Goal: Task Accomplishment & Management: Manage account settings

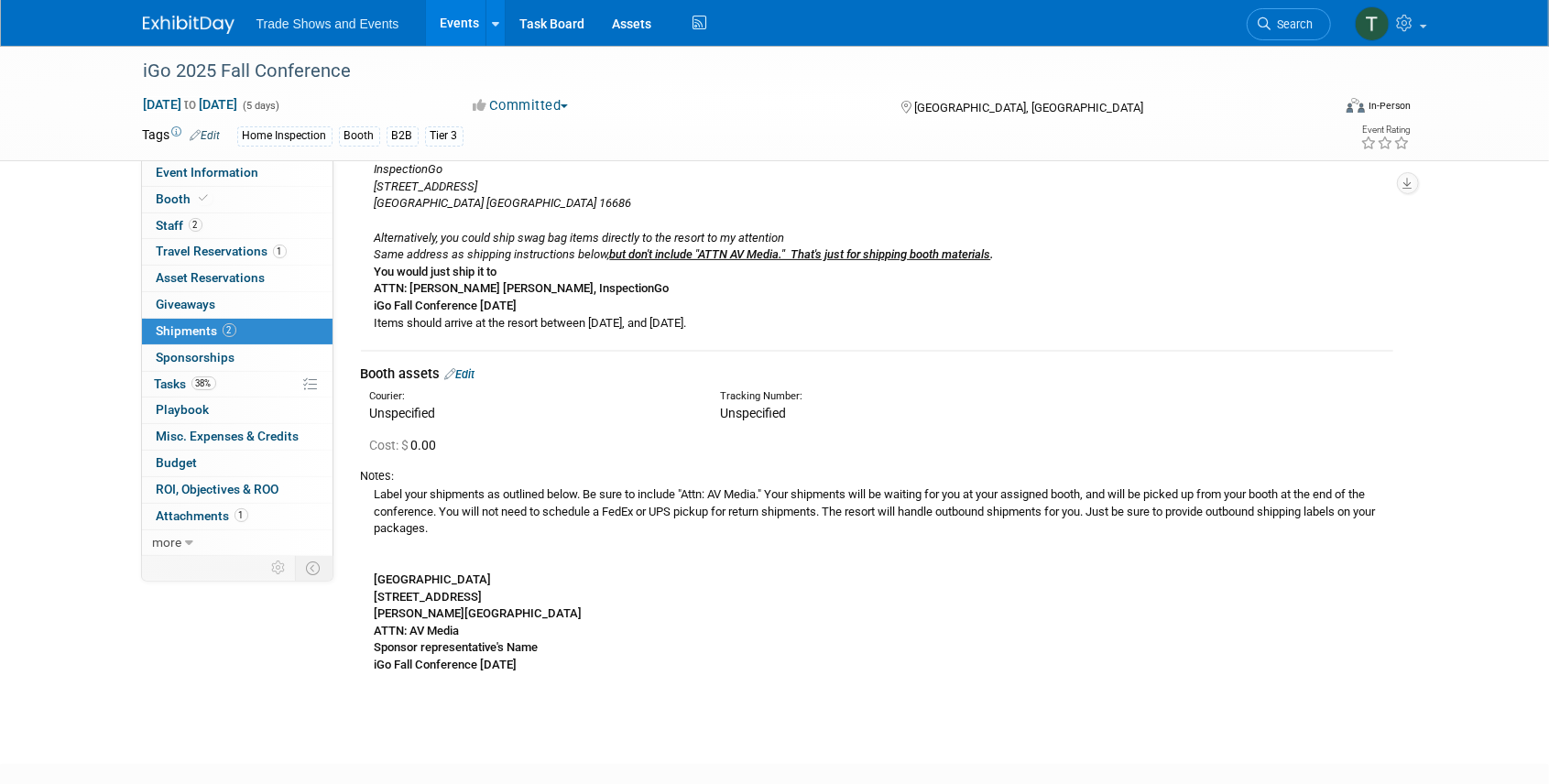
drag, startPoint x: 373, startPoint y: 592, endPoint x: 540, endPoint y: 603, distance: 167.4
click at [540, 603] on div "Label your shipments as outlined below. Be sure to include "Attn: AV Media." Yo…" at bounding box center [876, 579] width 1032 height 190
copy b "[STREET_ADDRESS]"
drag, startPoint x: 375, startPoint y: 628, endPoint x: 491, endPoint y: 628, distance: 116.0
click at [491, 628] on div "Label your shipments as outlined below. Be sure to include "Attn: AV Media." Yo…" at bounding box center [876, 579] width 1032 height 190
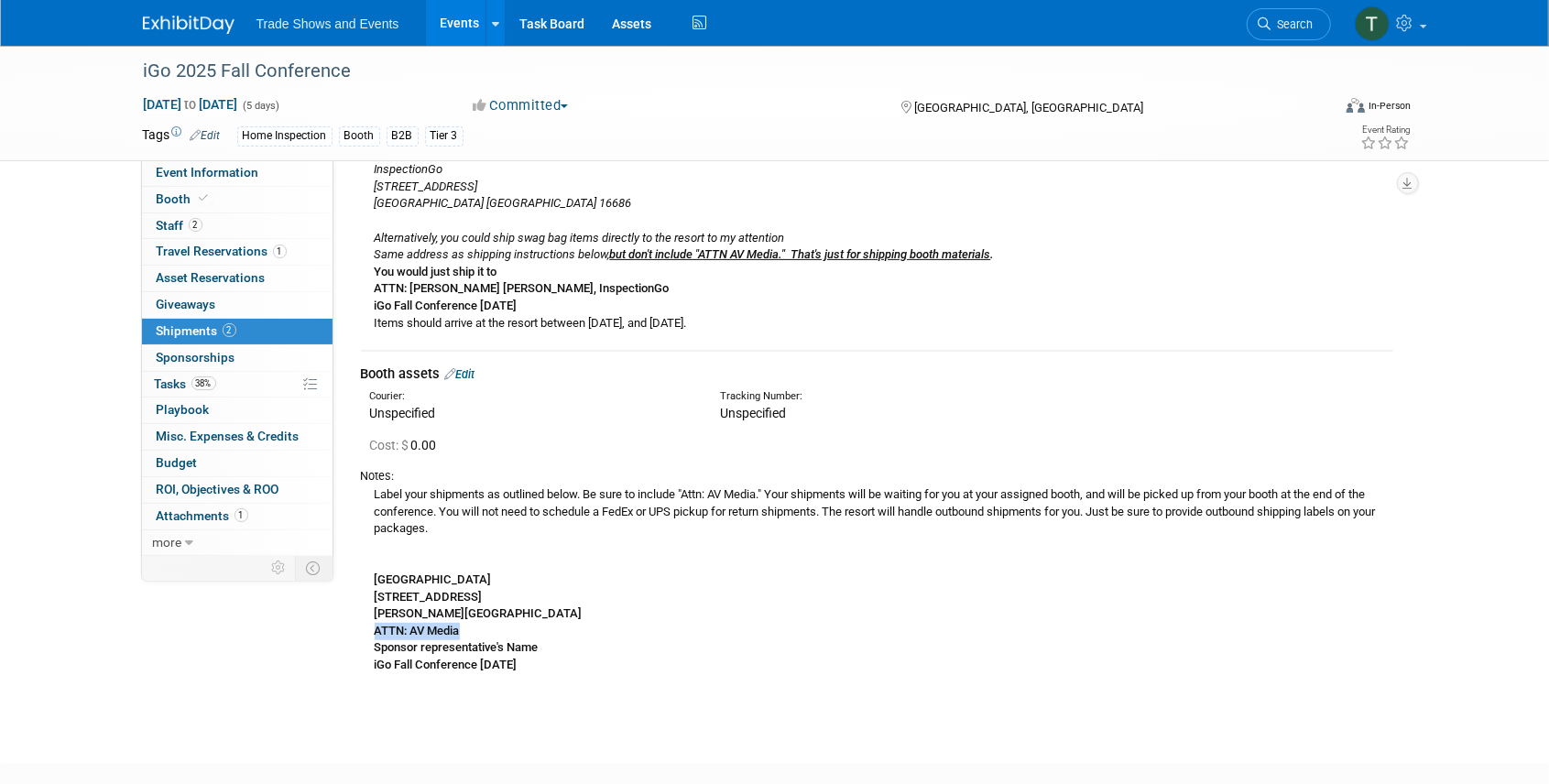
copy b "ATTN: AV Media"
click at [453, 648] on b "ATTN: AV Media Sponsor representative's Name" at bounding box center [457, 639] width 164 height 31
click at [181, 203] on span "Booth" at bounding box center [184, 199] width 55 height 15
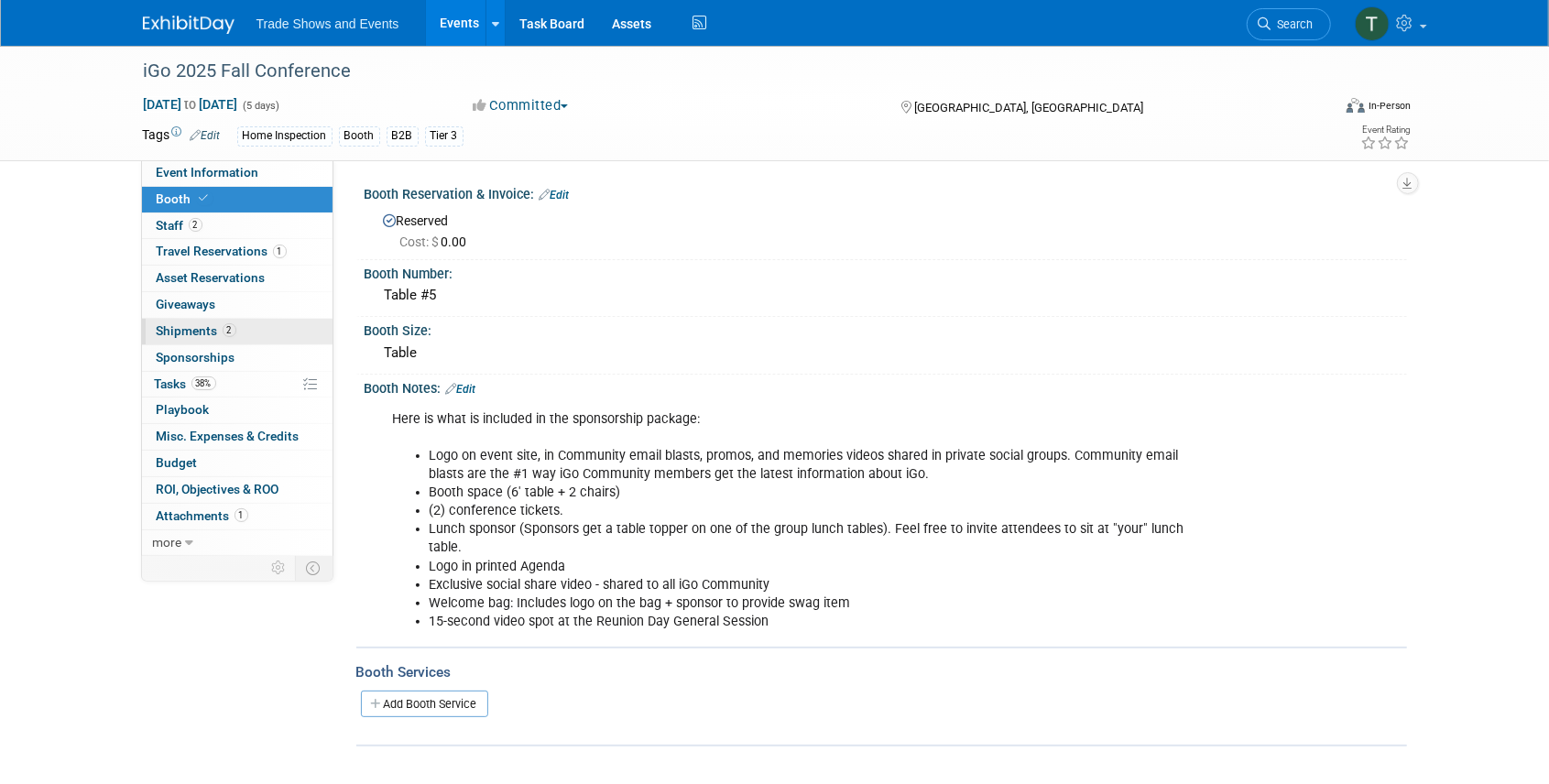
click at [186, 327] on span "Shipments 2" at bounding box center [196, 330] width 80 height 15
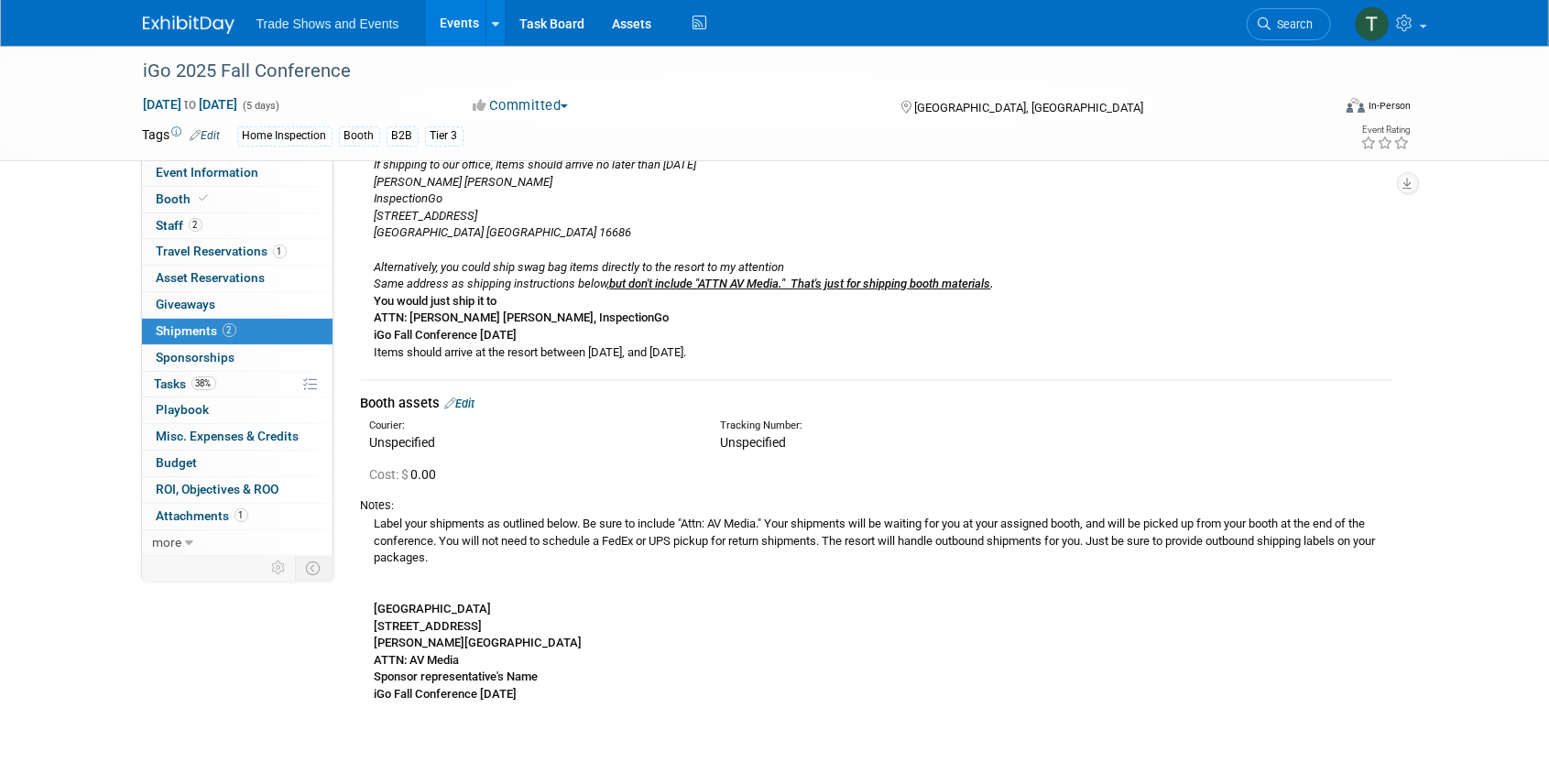
scroll to position [305, 0]
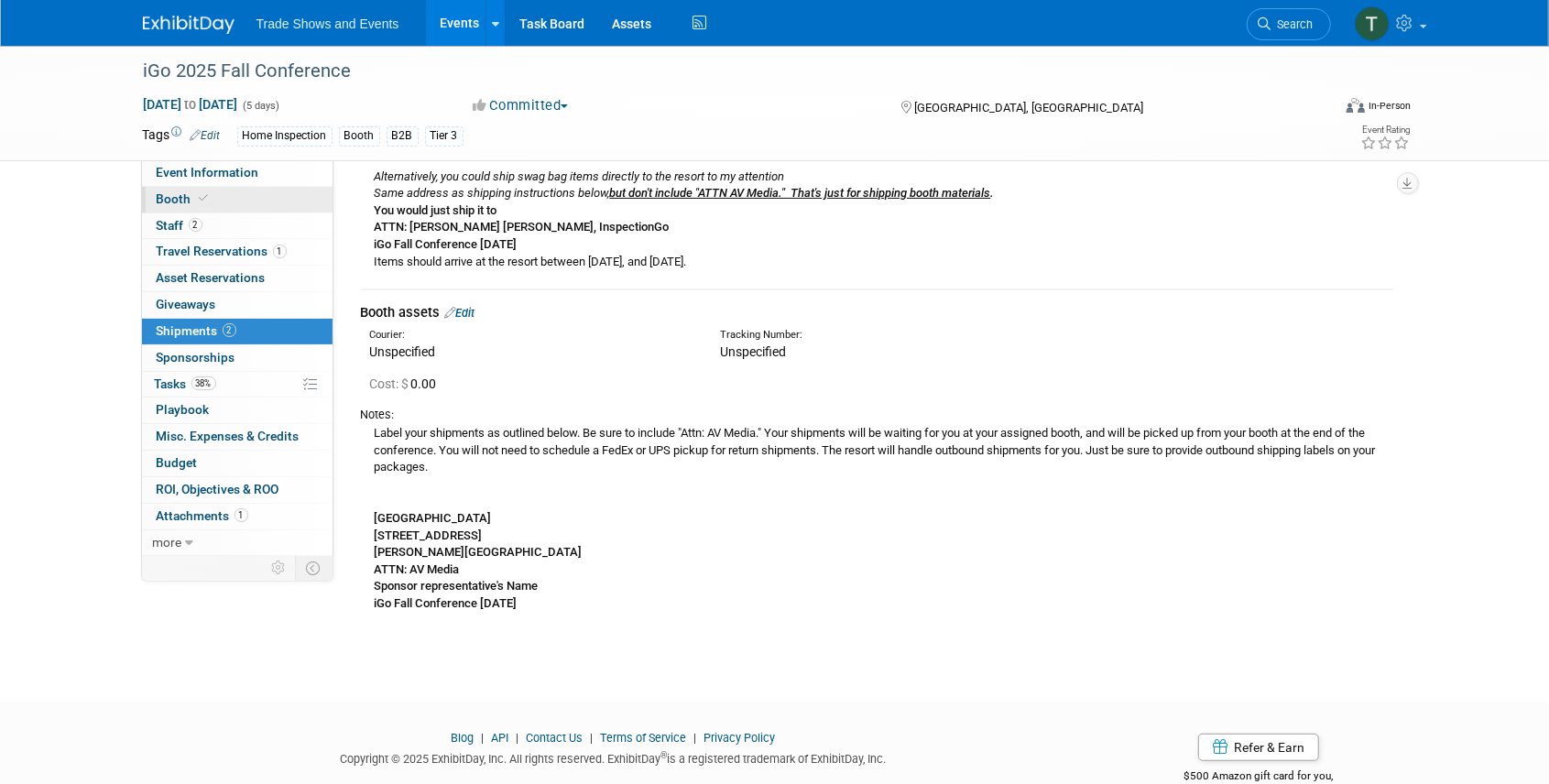
click at [205, 199] on icon at bounding box center [204, 198] width 9 height 10
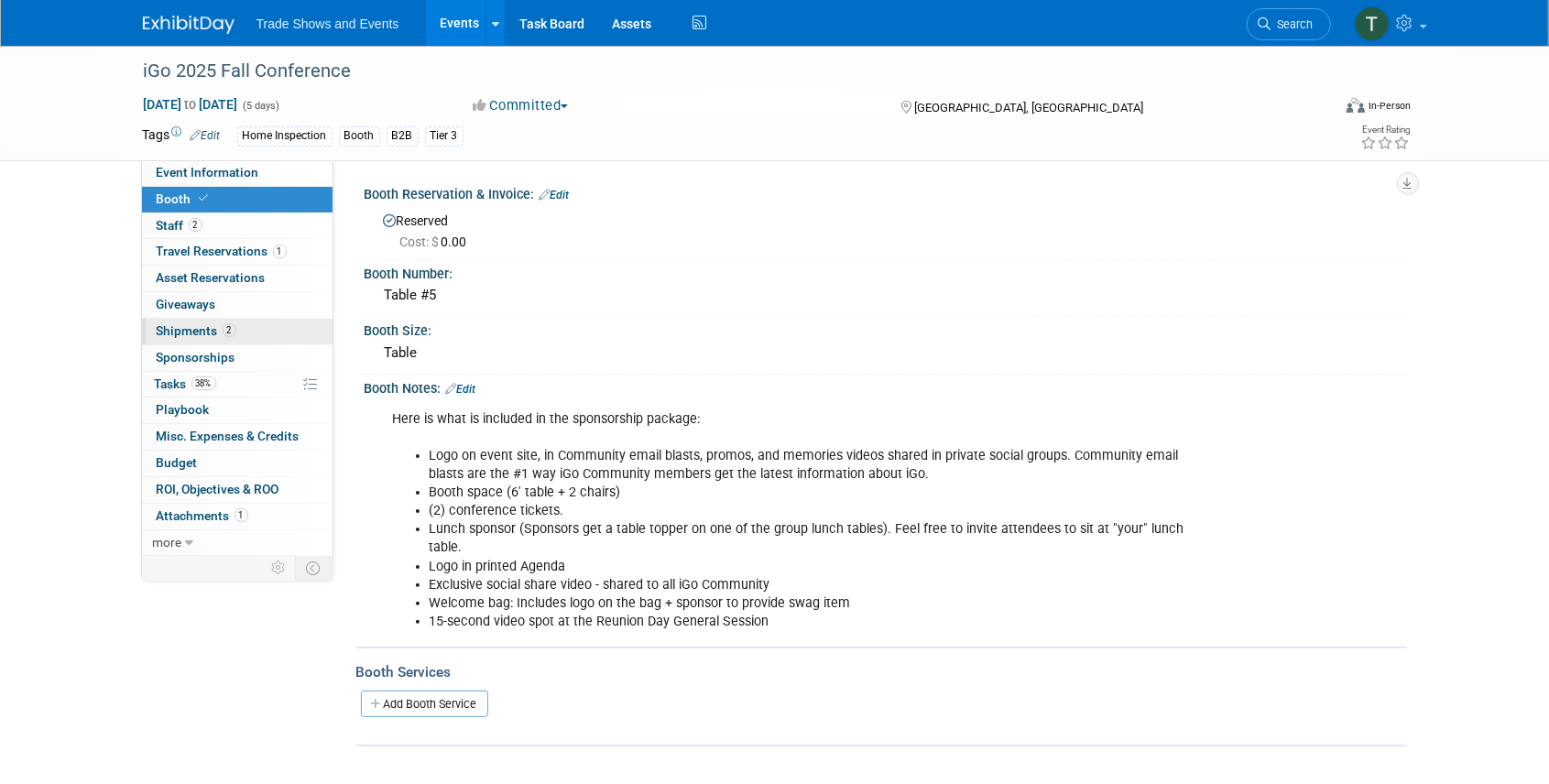
click at [192, 331] on span "Shipments 2" at bounding box center [196, 330] width 80 height 15
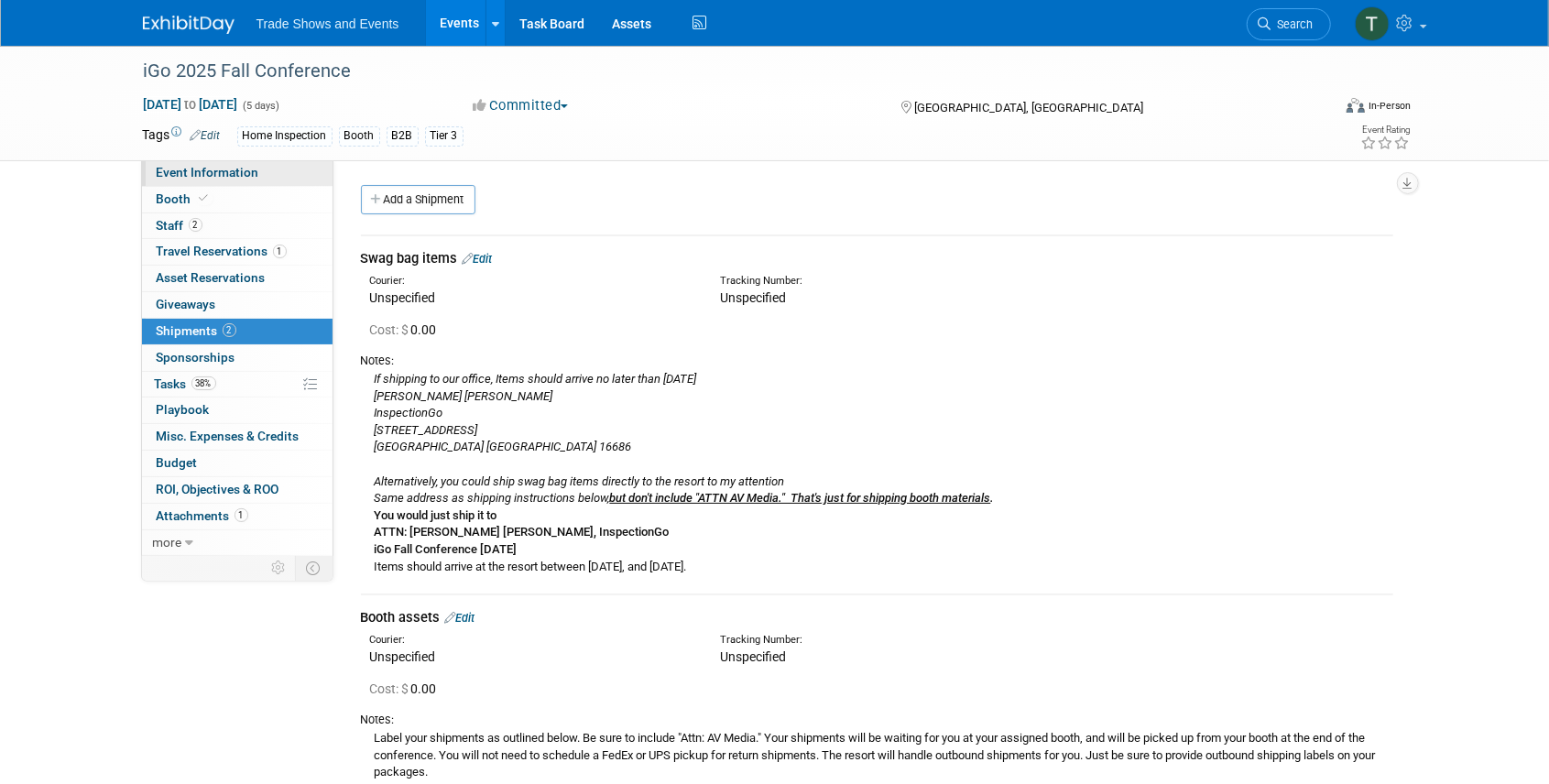
click at [216, 168] on span "Event Information" at bounding box center [208, 172] width 103 height 15
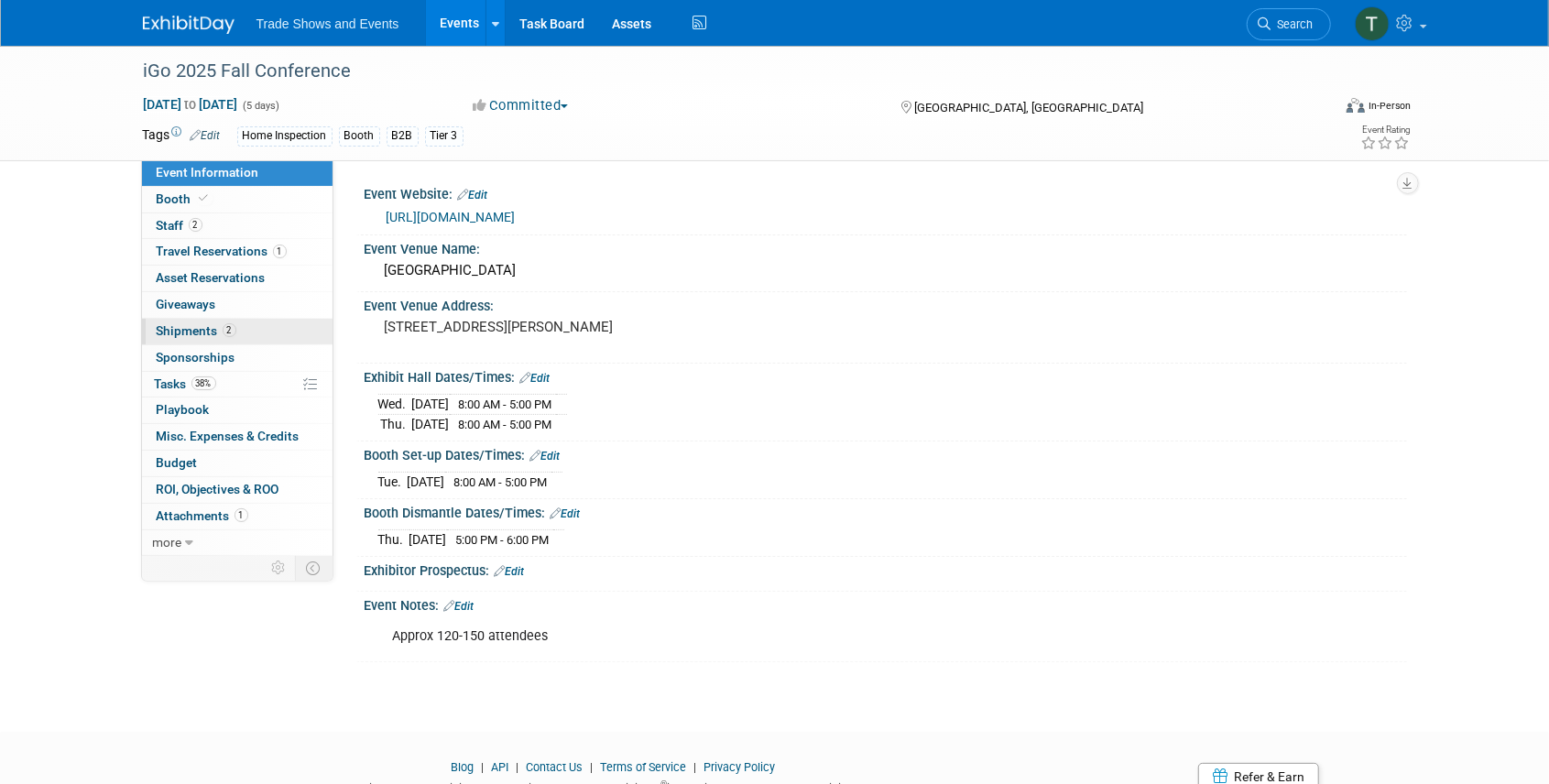
click at [194, 327] on span "Shipments 2" at bounding box center [196, 330] width 80 height 15
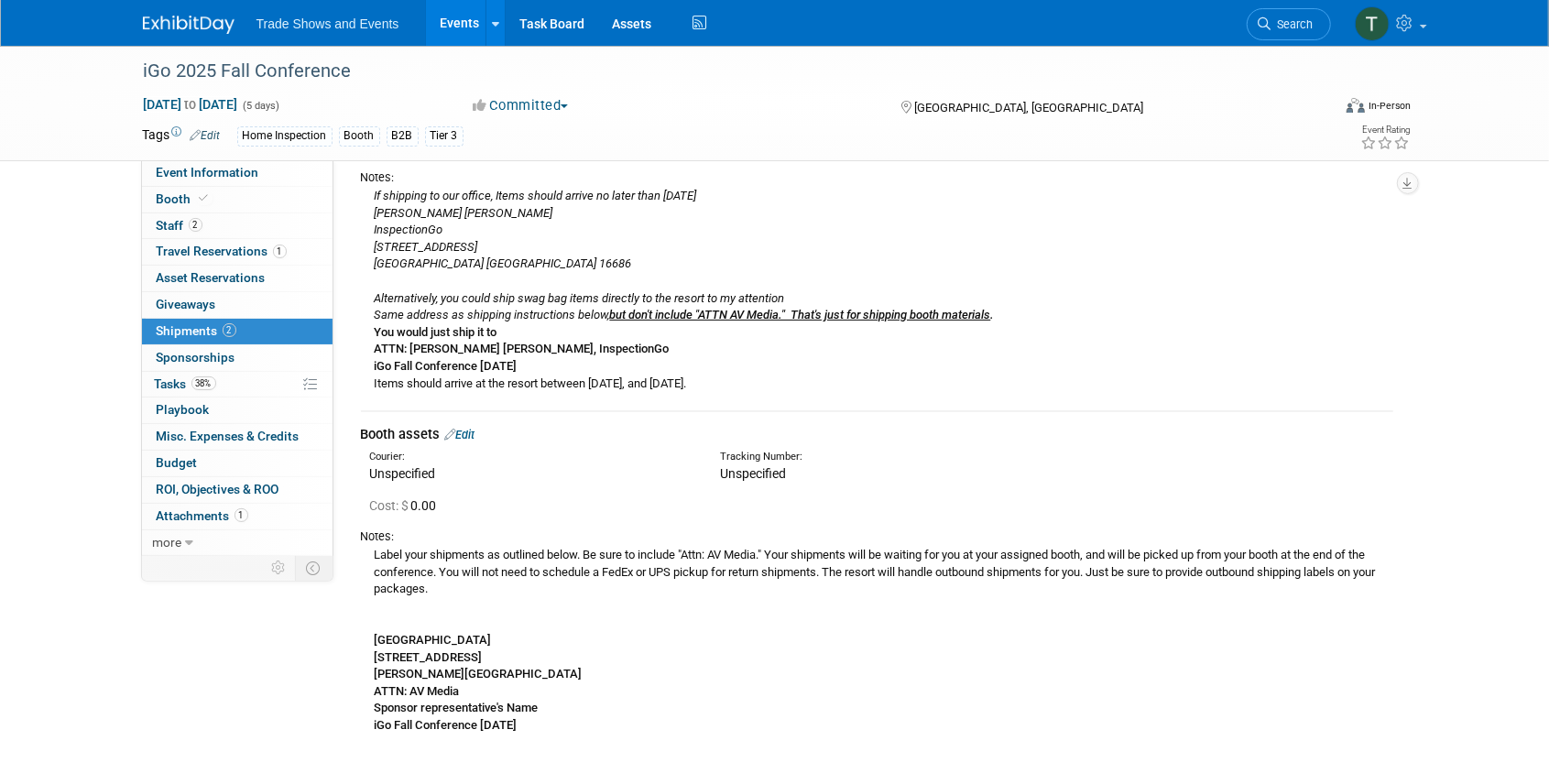
scroll to position [243, 0]
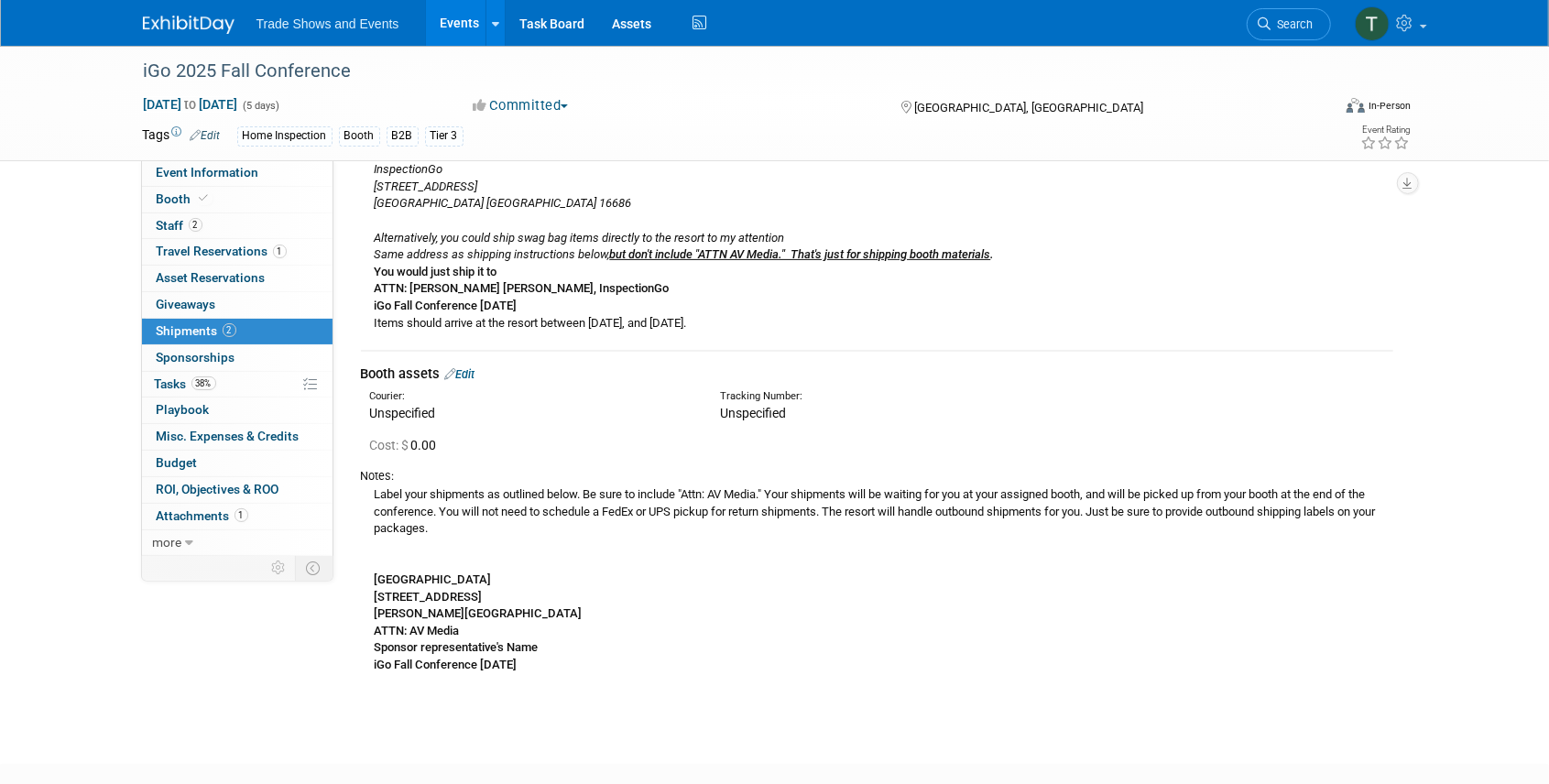
drag, startPoint x: 367, startPoint y: 576, endPoint x: 562, endPoint y: 586, distance: 195.3
click at [562, 586] on div "Label your shipments as outlined below. Be sure to include "Attn: AV Media." Yo…" at bounding box center [876, 579] width 1032 height 190
copy b "[GEOGRAPHIC_DATA]"
drag, startPoint x: 368, startPoint y: 301, endPoint x: 564, endPoint y: 305, distance: 196.0
click at [564, 305] on div "If shipping to our office, Items should arrive no later than [DATE] [PERSON_NAM…" at bounding box center [876, 228] width 1032 height 206
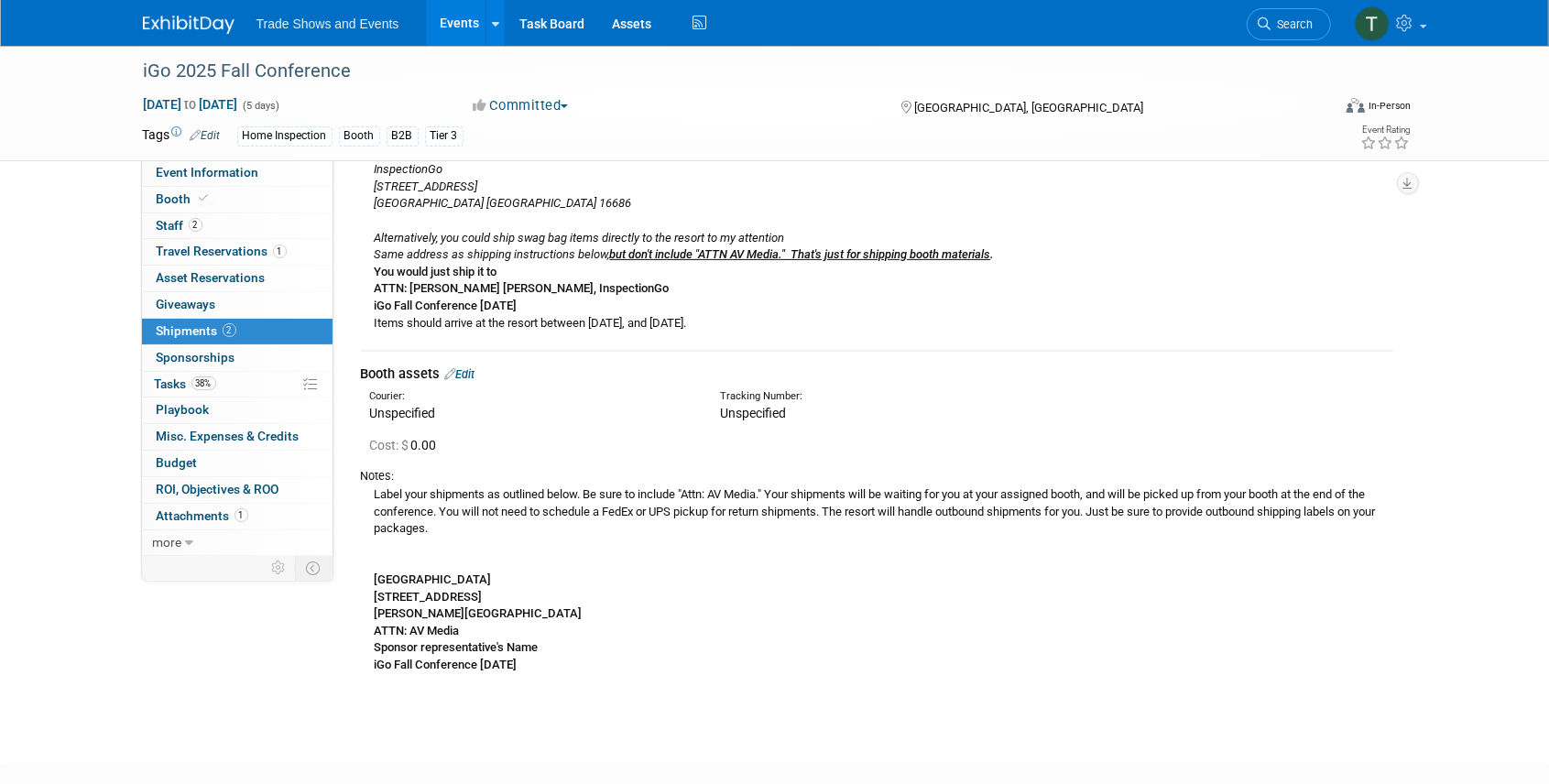
copy b "iGo Fall Conference [DATE]"
drag, startPoint x: 419, startPoint y: 595, endPoint x: 574, endPoint y: 595, distance: 155.0
click at [574, 595] on div "Label your shipments as outlined below. Be sure to include "Attn: AV Media." Yo…" at bounding box center [876, 579] width 1032 height 190
copy b "[STREET_ADDRESS]"
drag, startPoint x: 370, startPoint y: 289, endPoint x: 665, endPoint y: 293, distance: 295.0
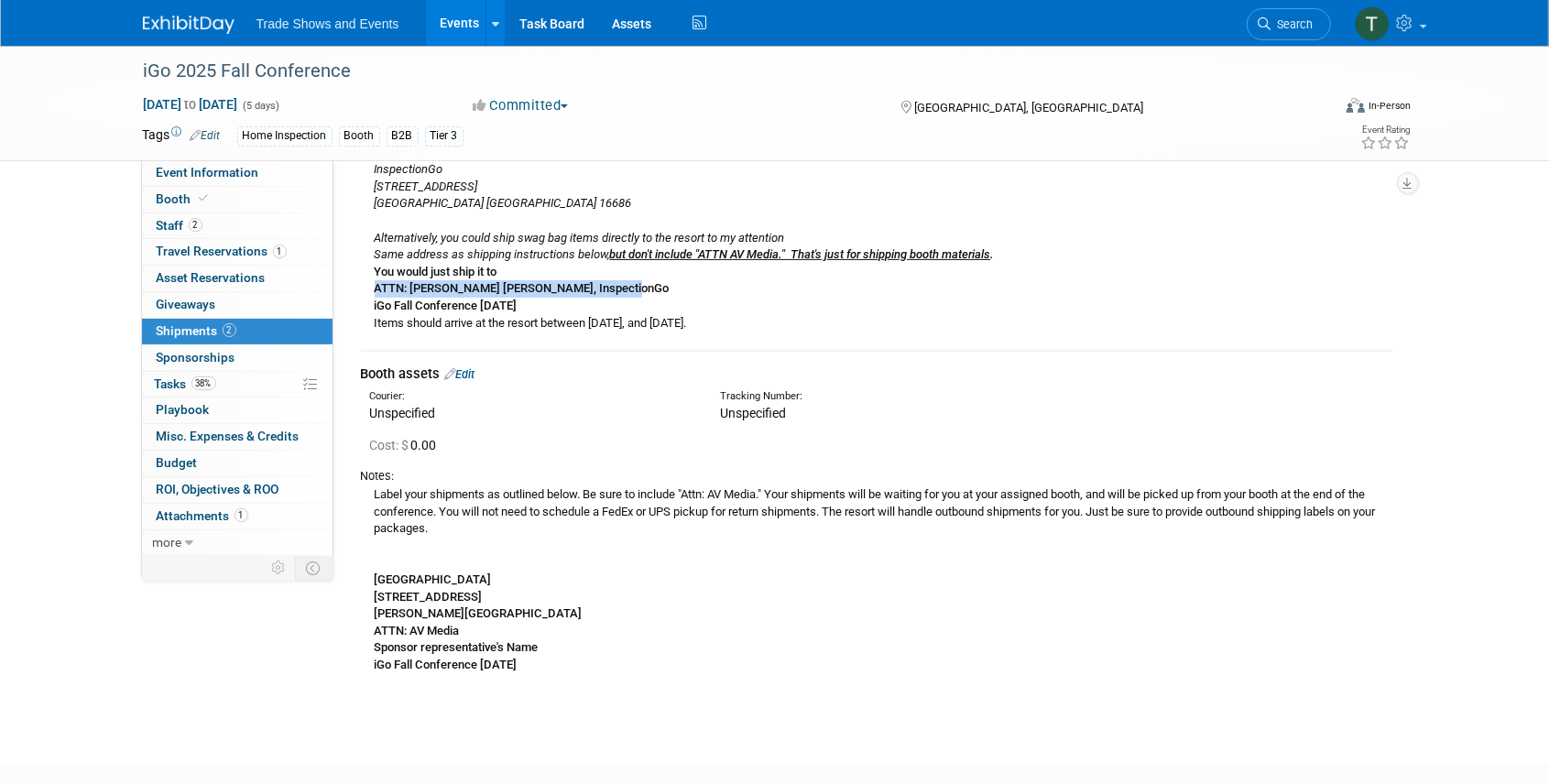
click at [665, 293] on div "If shipping to our office, Items should arrive no later than [DATE] [PERSON_NAM…" at bounding box center [876, 228] width 1032 height 206
copy b "ATTN: [PERSON_NAME] [PERSON_NAME], InspectionGo"
drag, startPoint x: 374, startPoint y: 615, endPoint x: 443, endPoint y: 611, distance: 69.1
click at [443, 611] on b "[PERSON_NAME][GEOGRAPHIC_DATA]" at bounding box center [479, 613] width 208 height 14
copy b "[GEOGRAPHIC_DATA],"
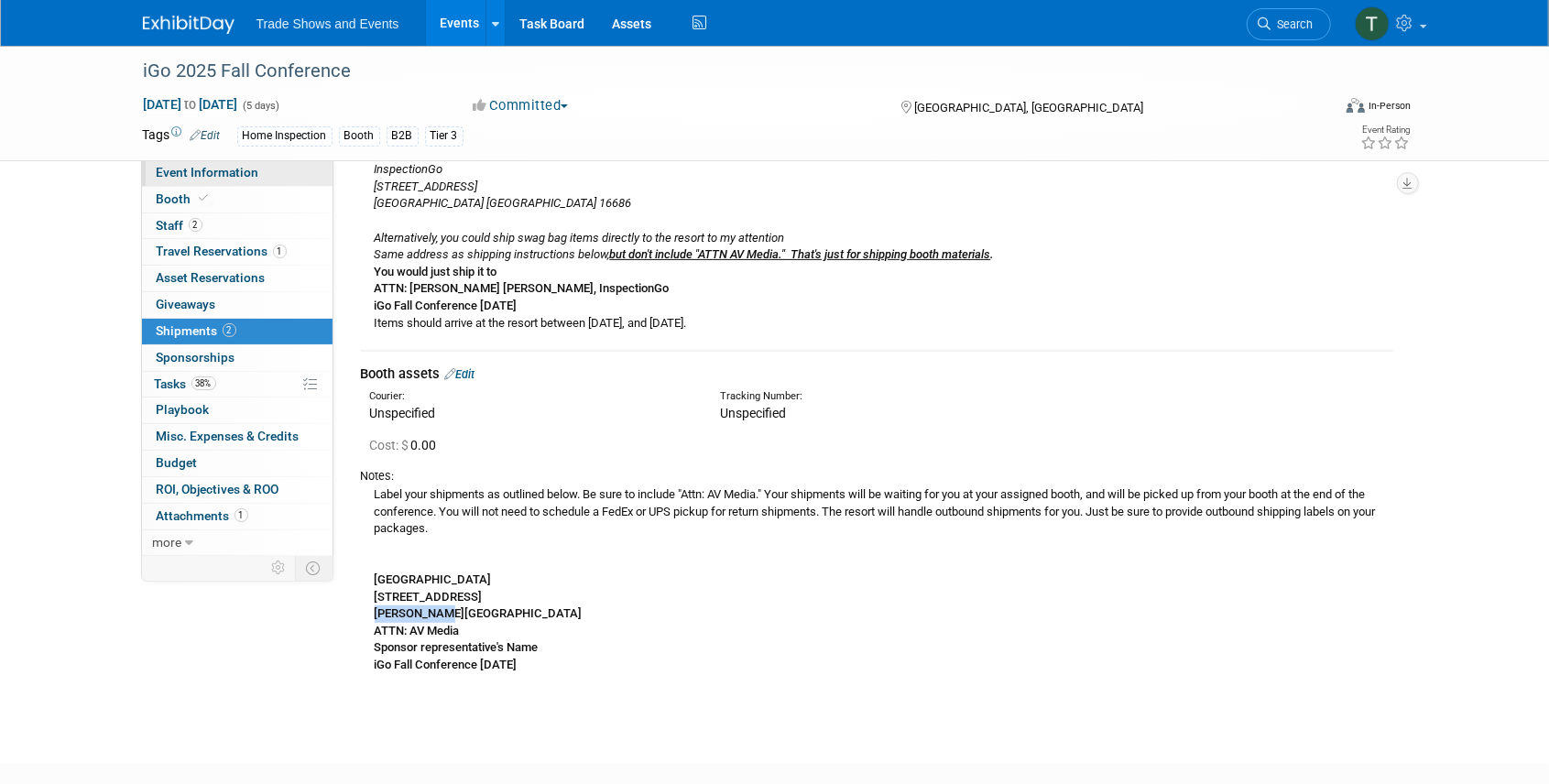
click at [245, 175] on span "Event Information" at bounding box center [208, 172] width 103 height 15
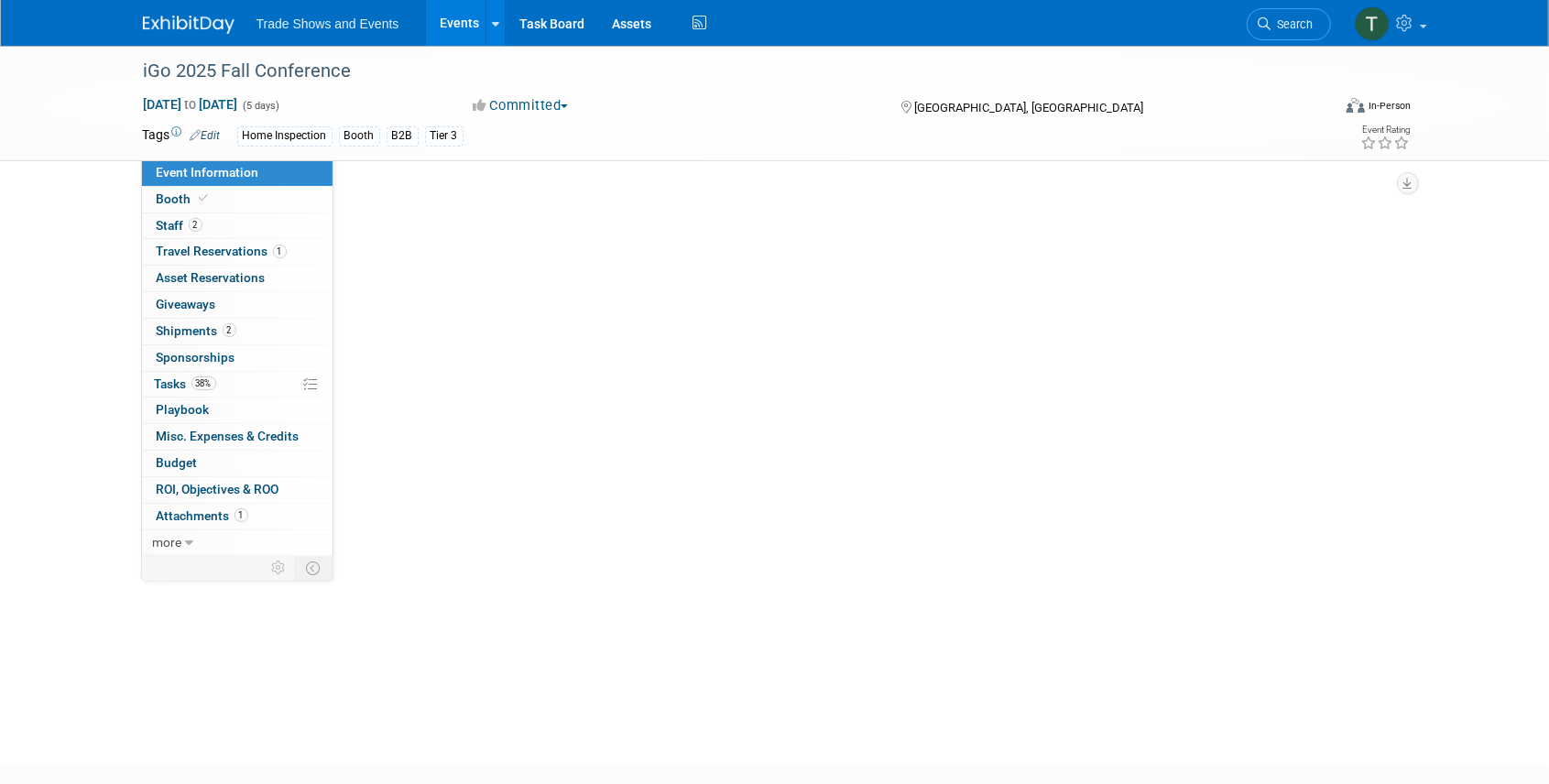
scroll to position [0, 0]
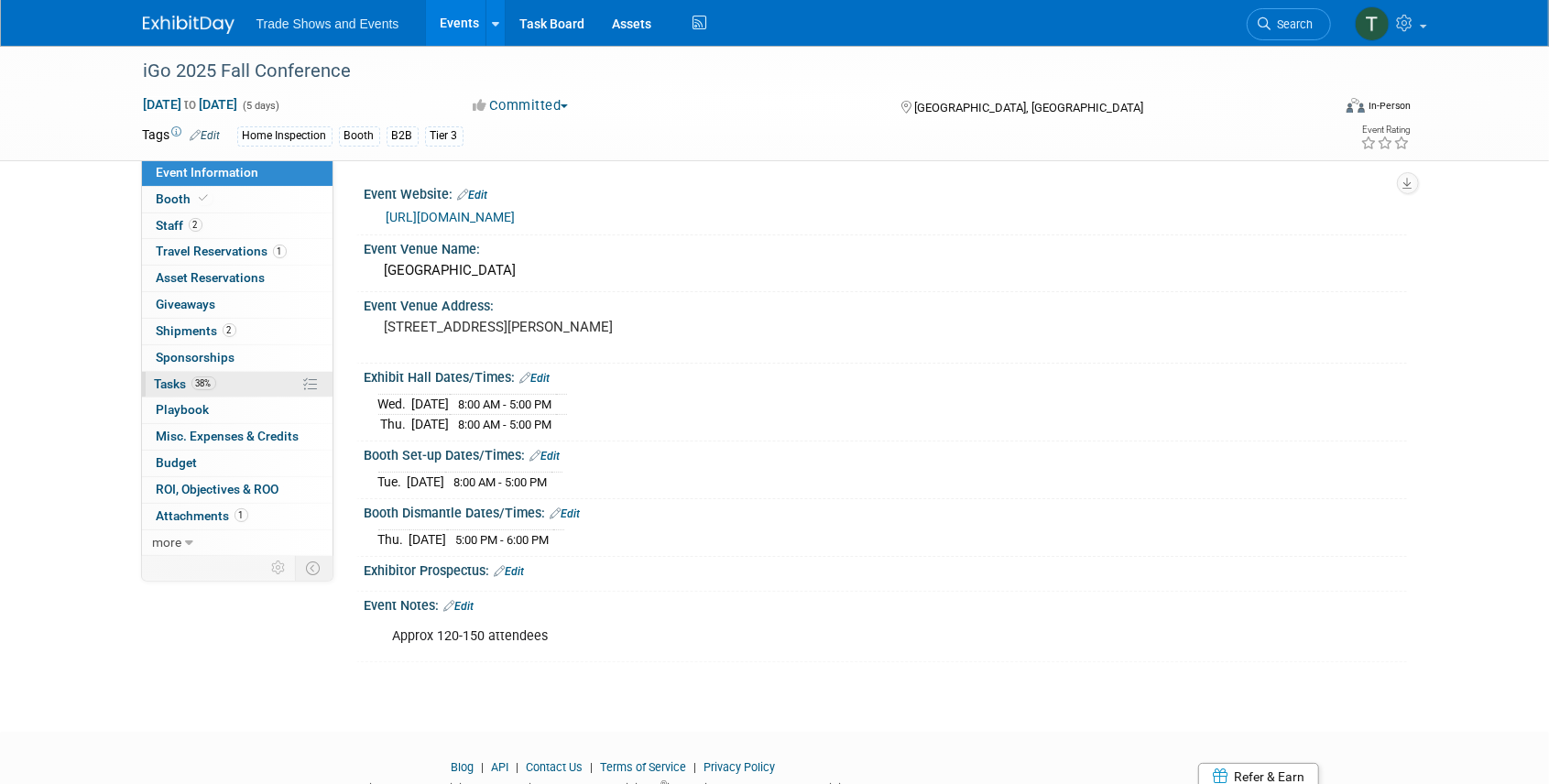
click at [173, 385] on span "Tasks 38%" at bounding box center [185, 384] width 61 height 15
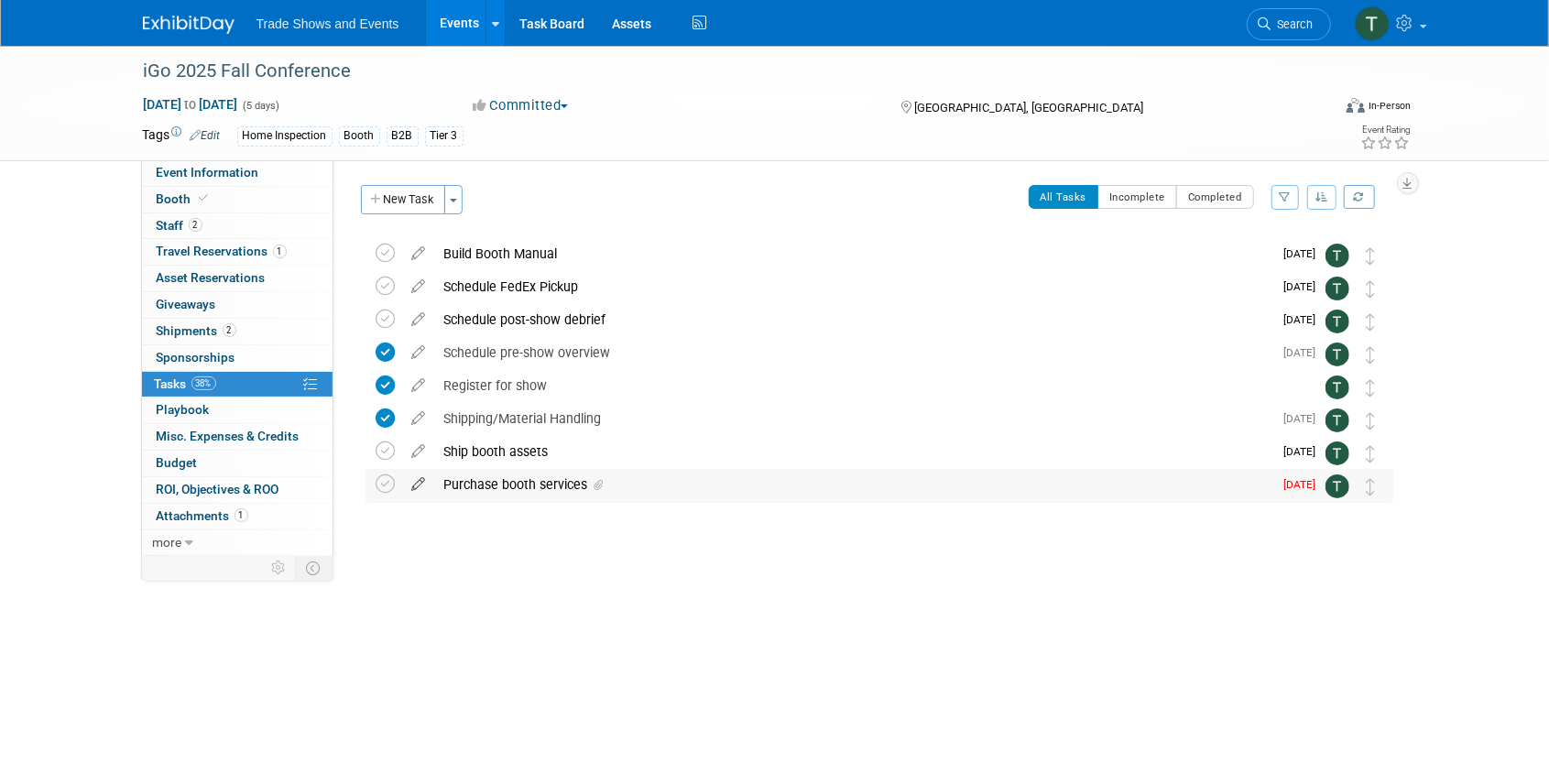
click at [416, 486] on icon at bounding box center [418, 479] width 32 height 23
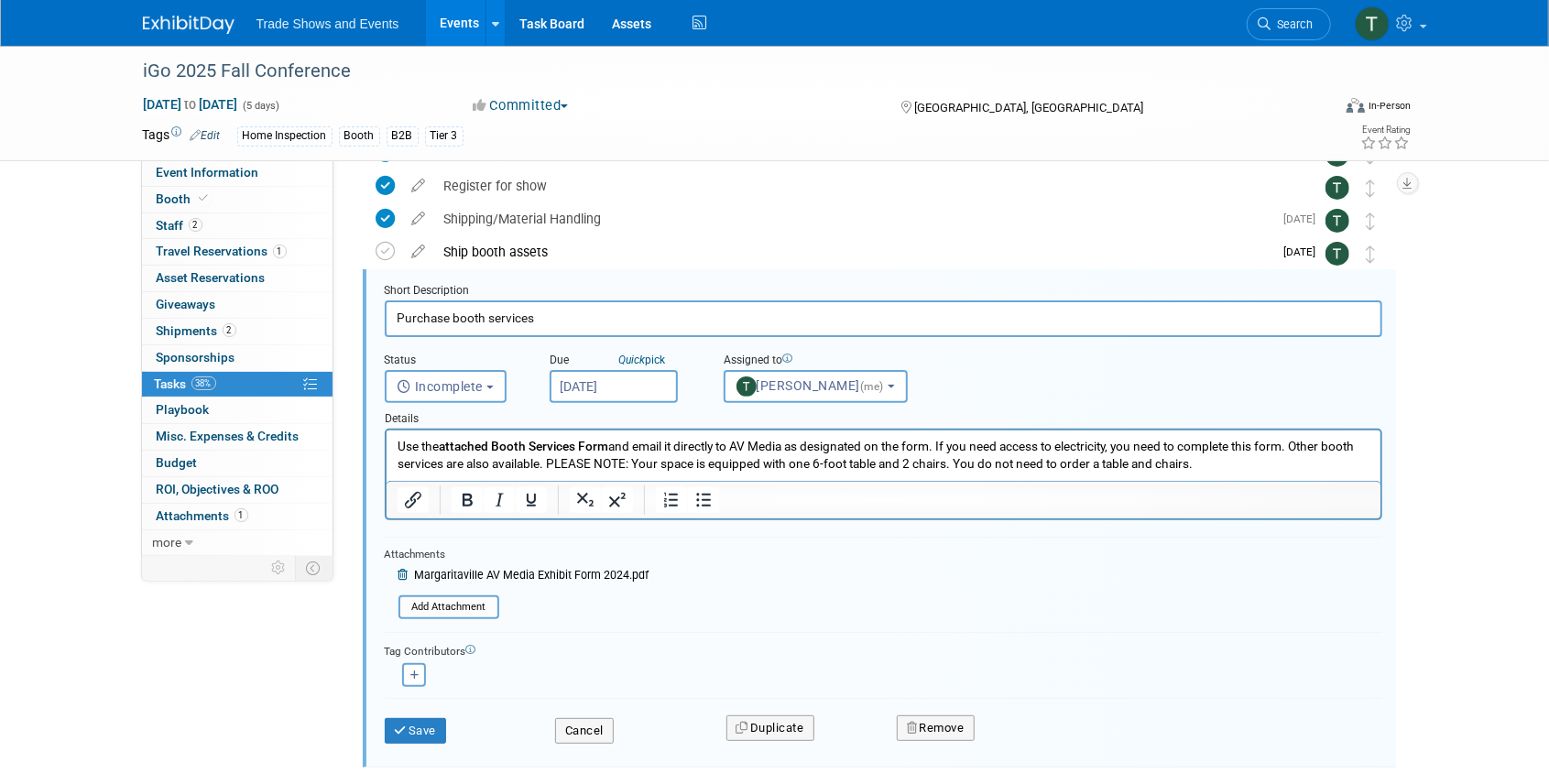
click at [624, 390] on input "[DATE]" at bounding box center [614, 386] width 129 height 33
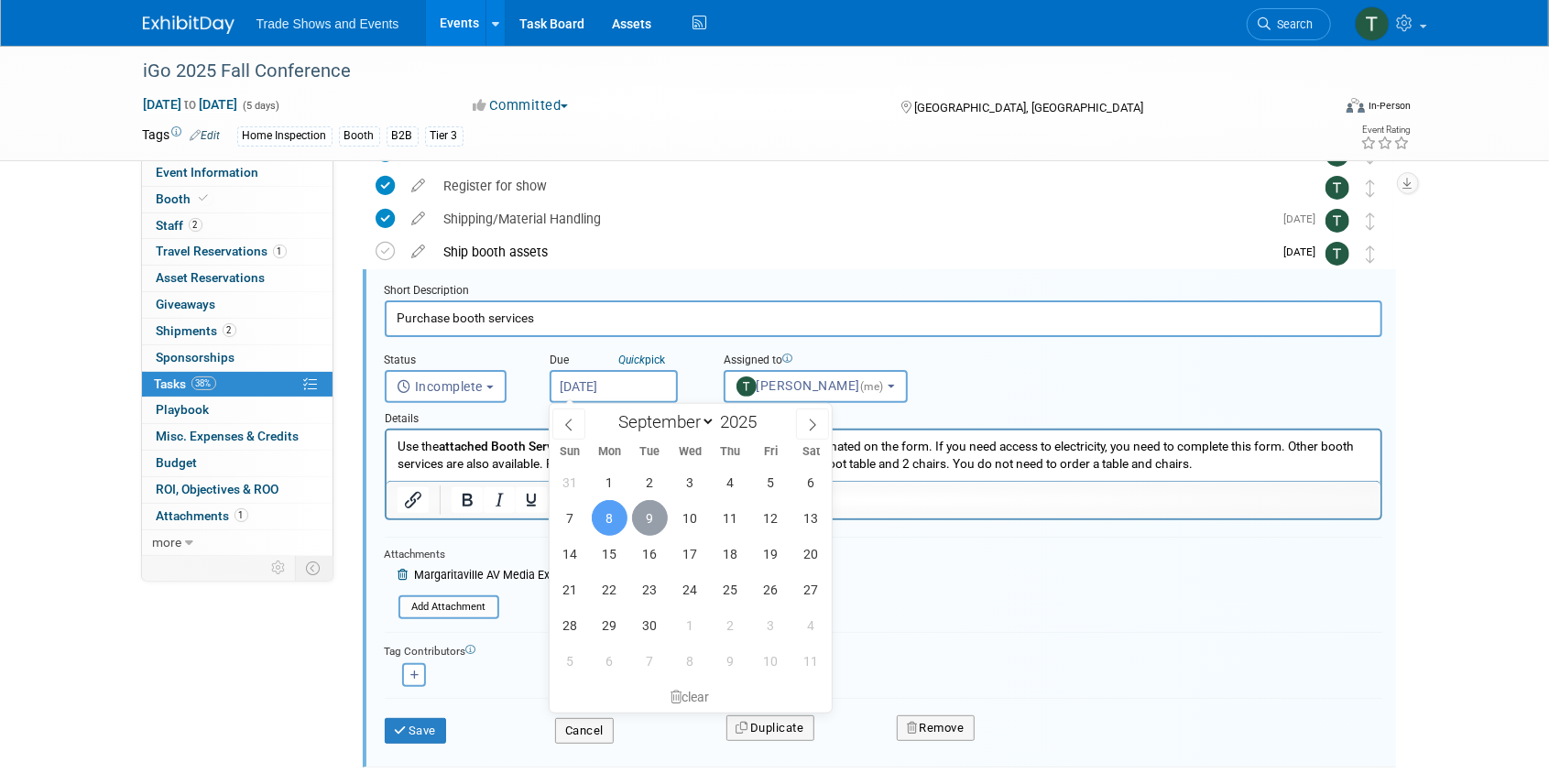
click at [651, 513] on span "9" at bounding box center [650, 518] width 36 height 36
type input "[DATE]"
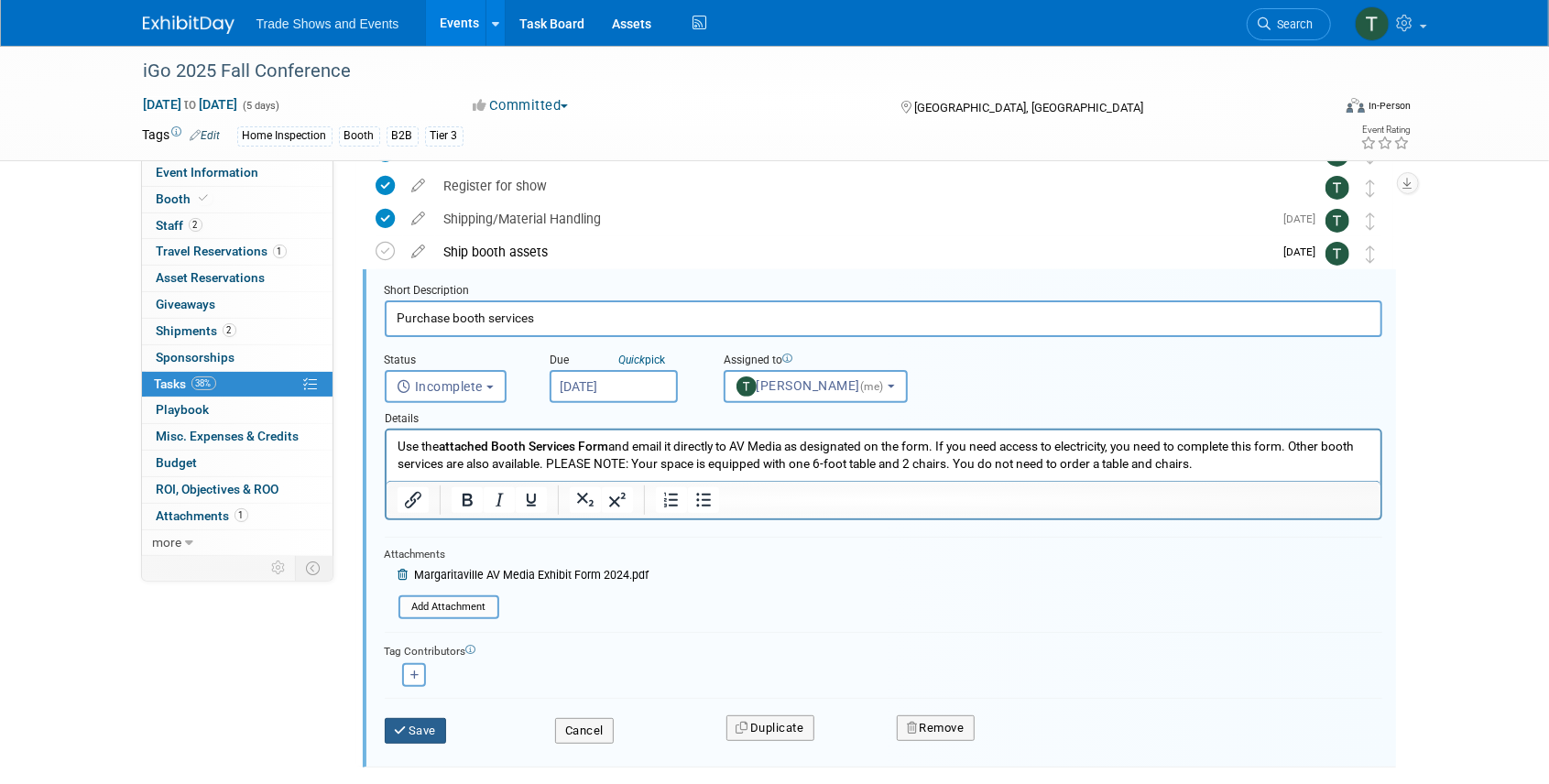
click at [428, 730] on button "Save" at bounding box center [415, 731] width 62 height 26
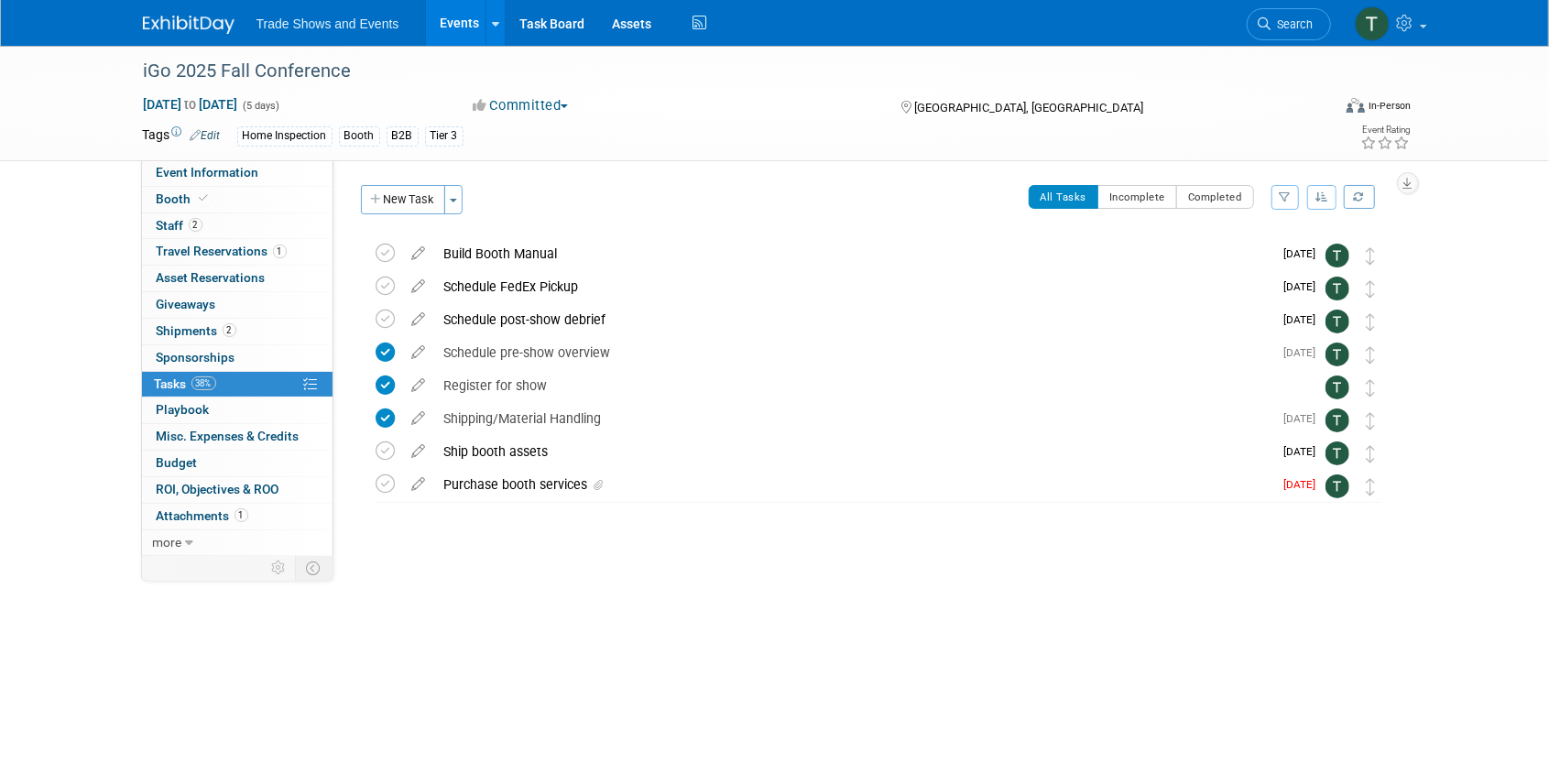
click at [426, 483] on icon at bounding box center [418, 479] width 32 height 23
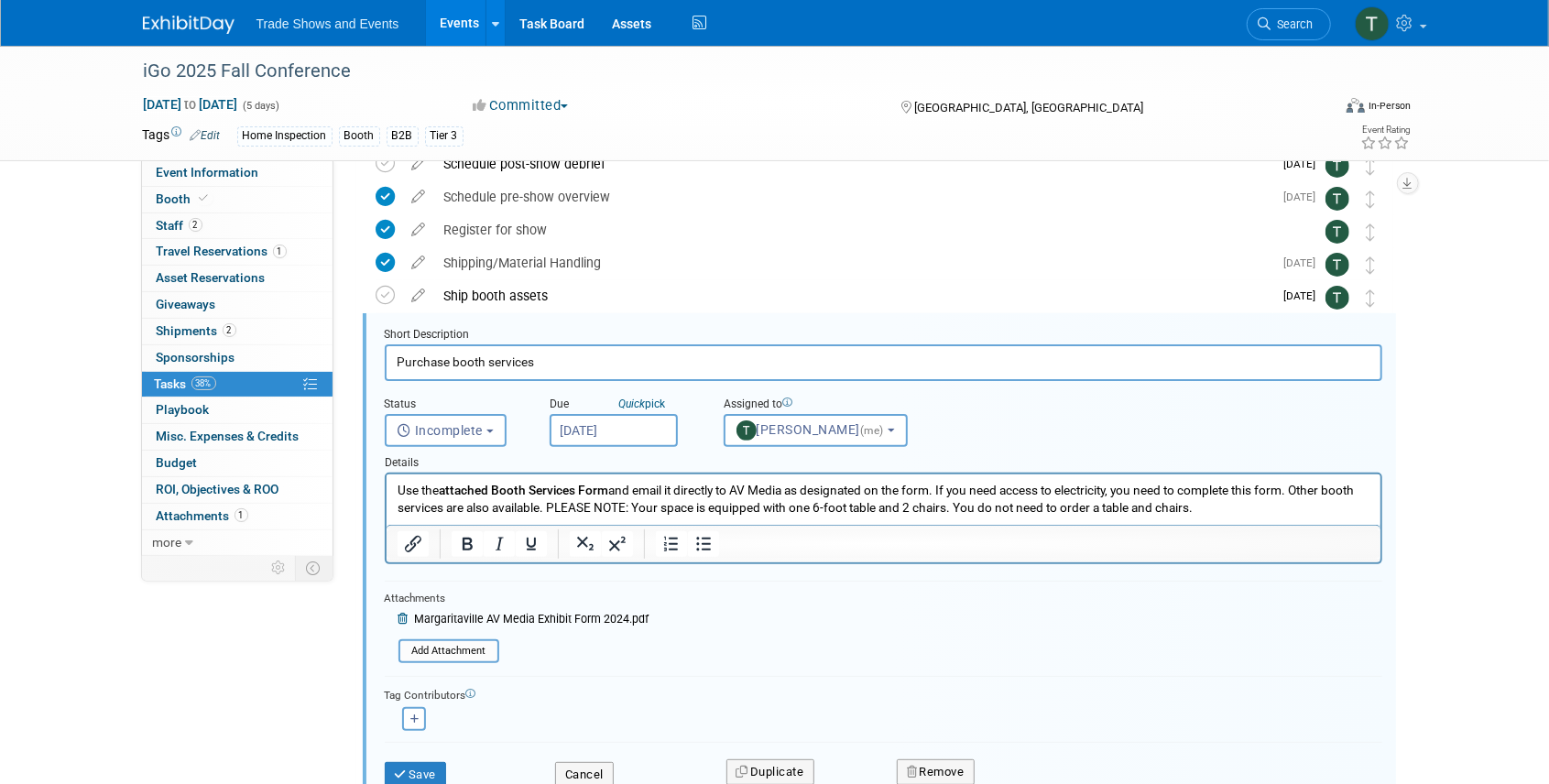
scroll to position [200, 0]
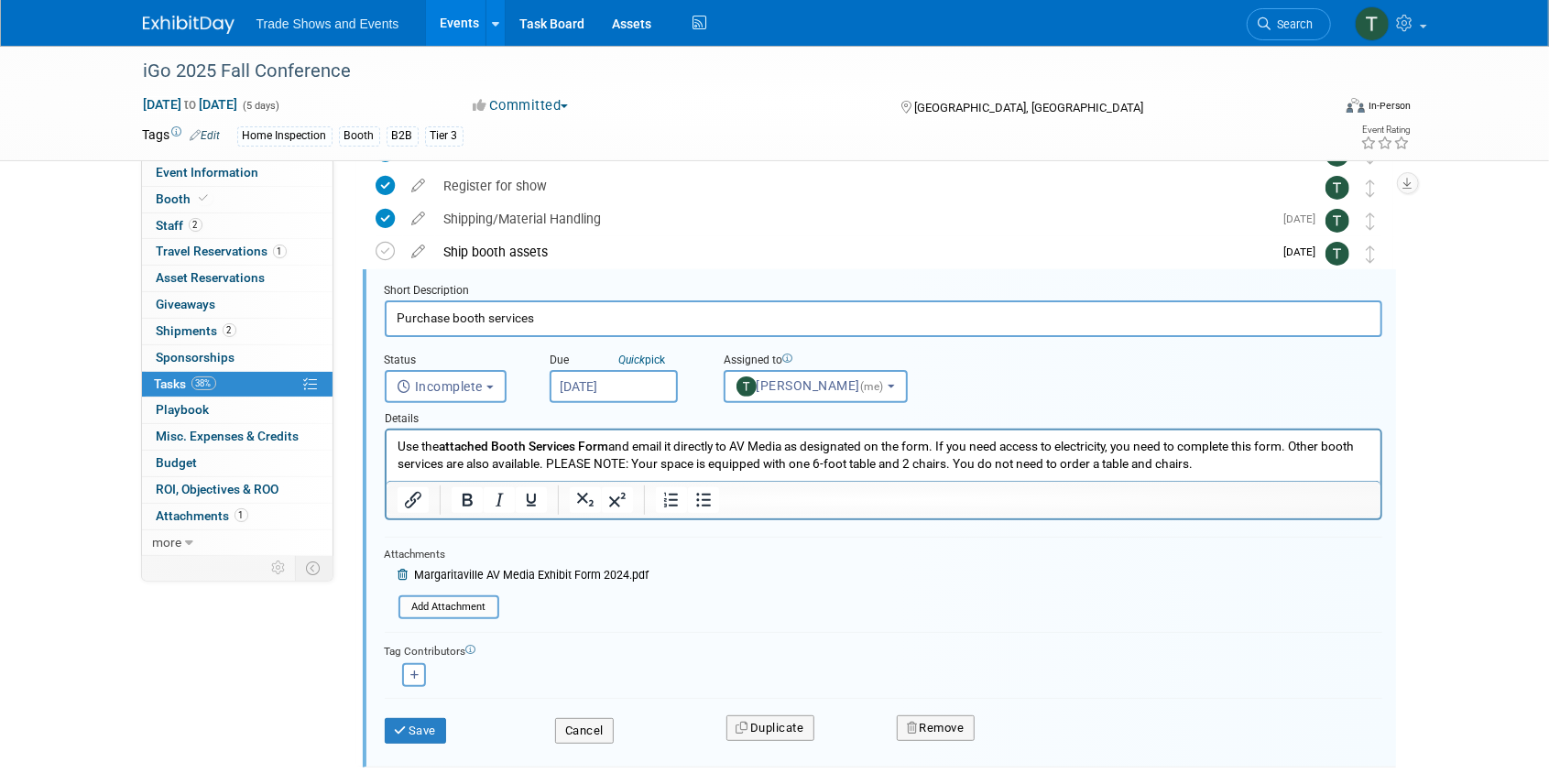
click at [612, 374] on input "[DATE]" at bounding box center [614, 386] width 129 height 33
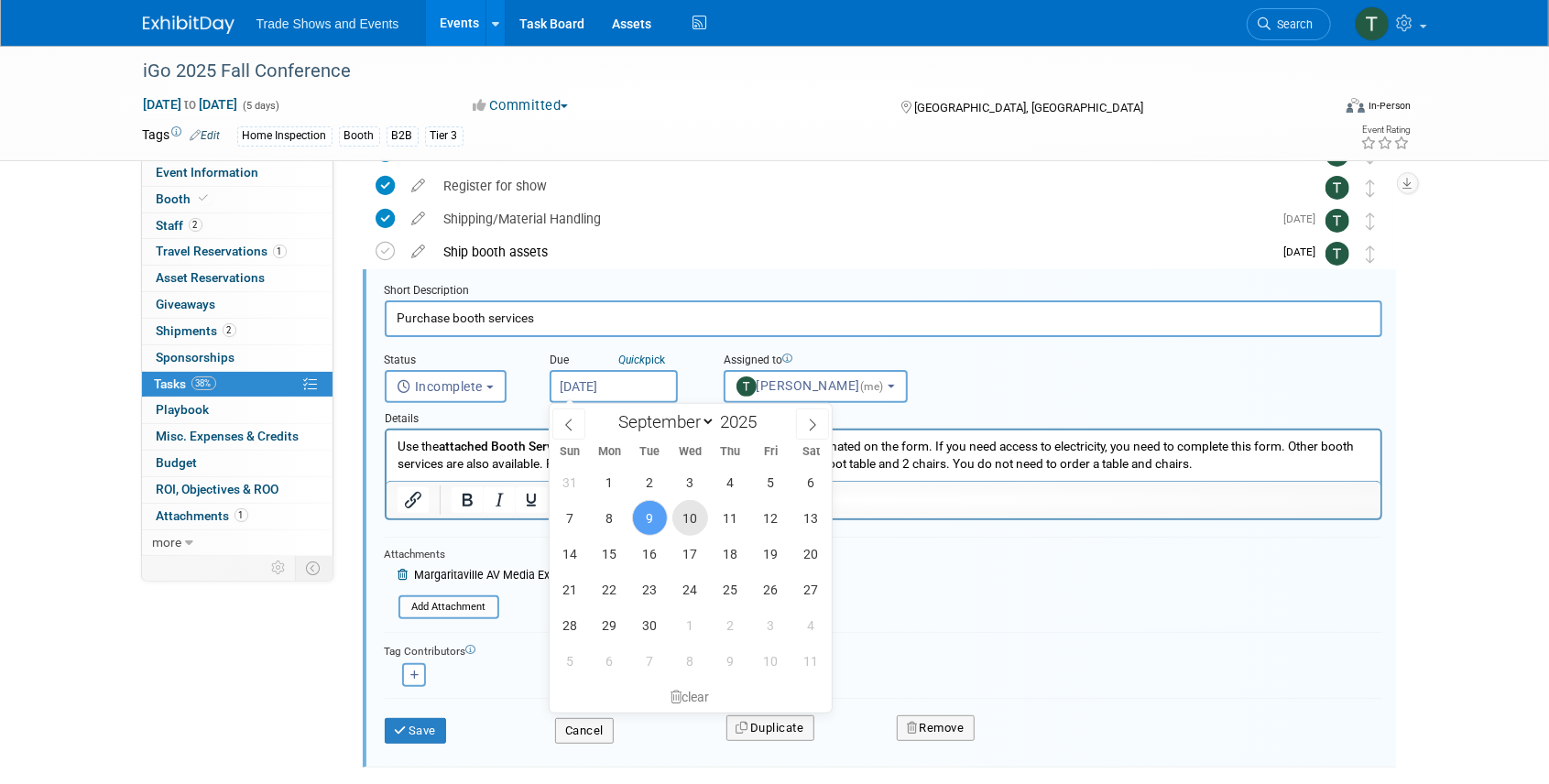
click at [697, 513] on span "10" at bounding box center [690, 518] width 36 height 36
type input "[DATE]"
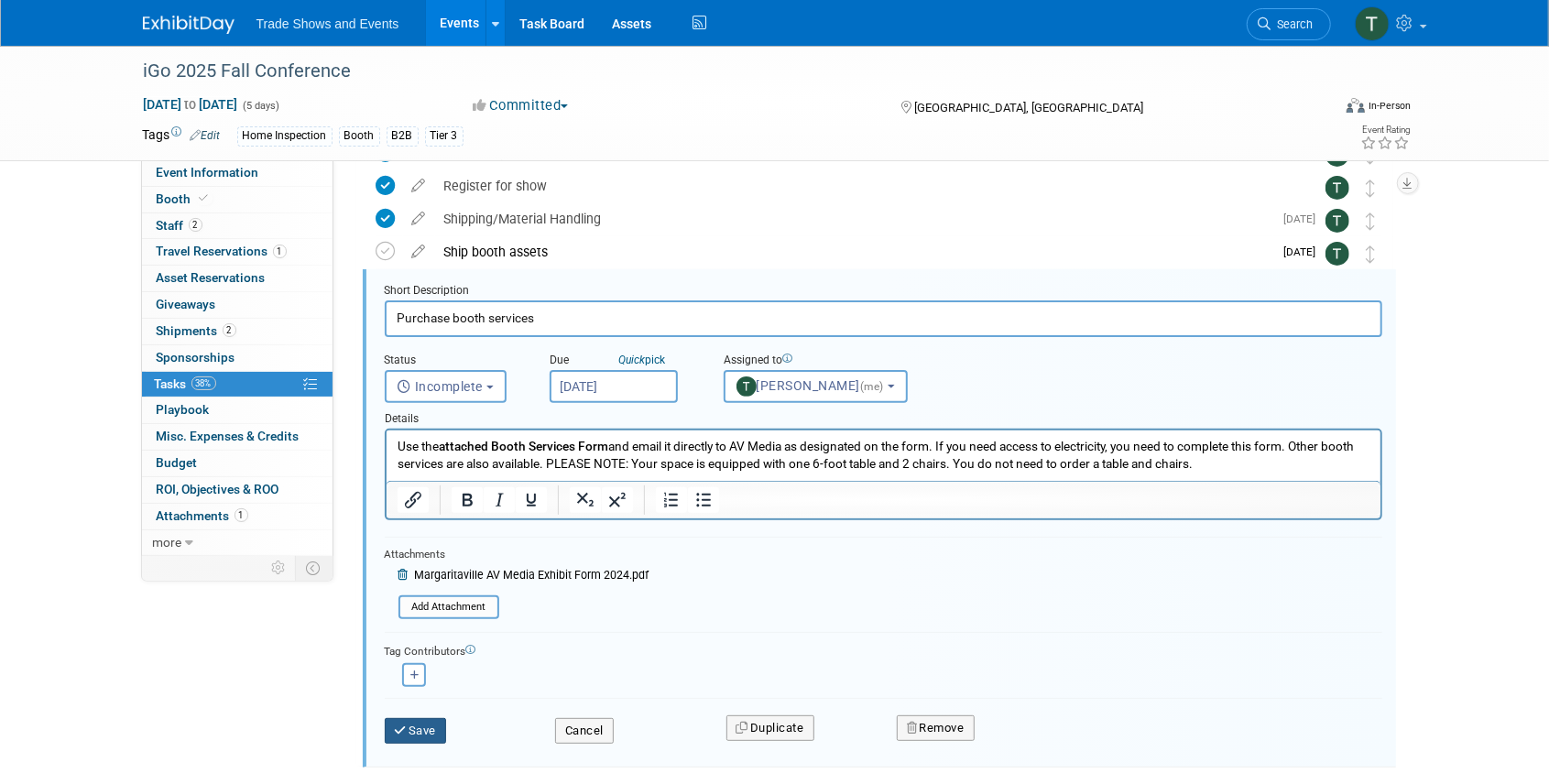
click at [405, 725] on icon "submit" at bounding box center [402, 730] width 15 height 12
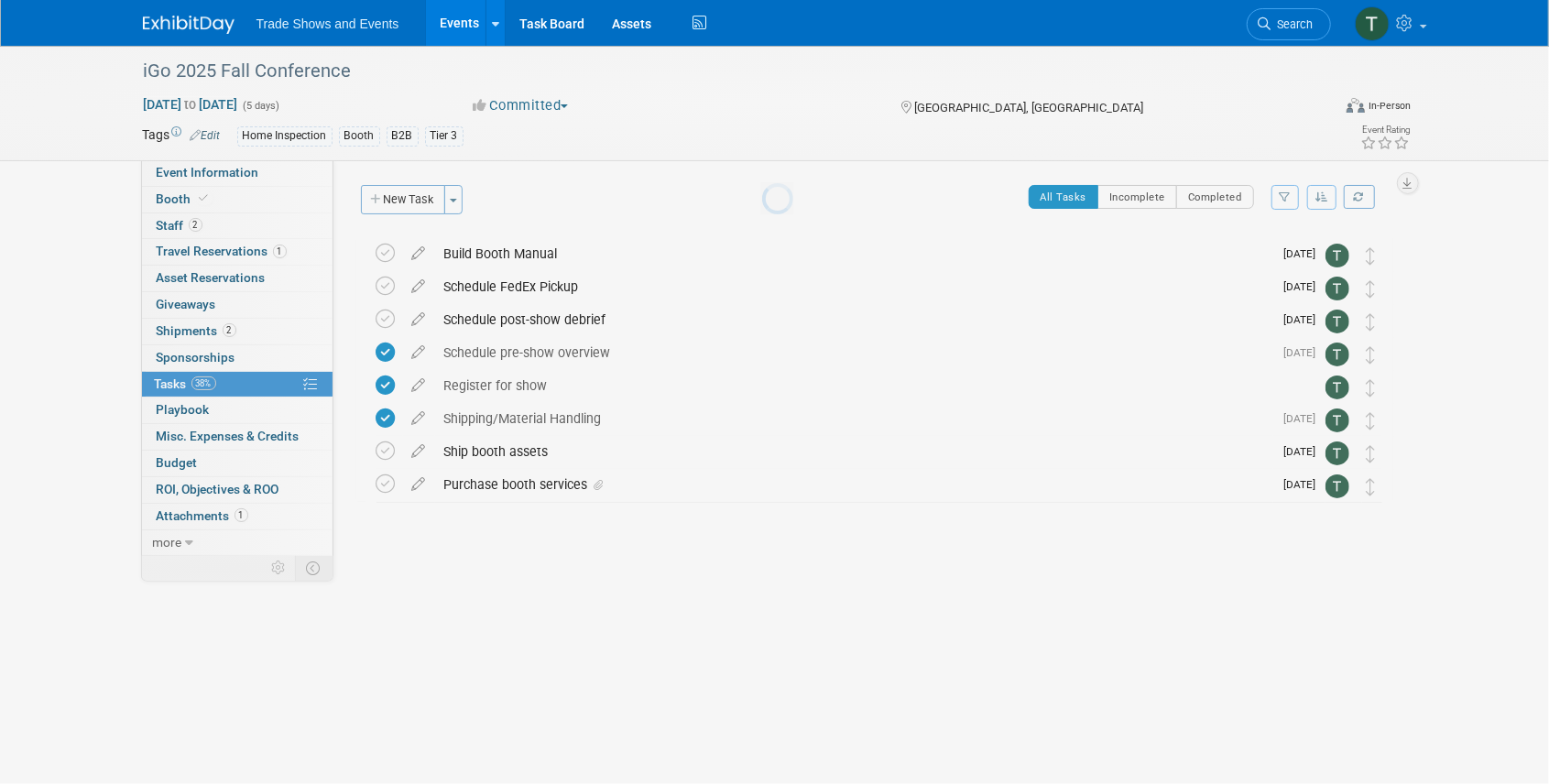
scroll to position [0, 0]
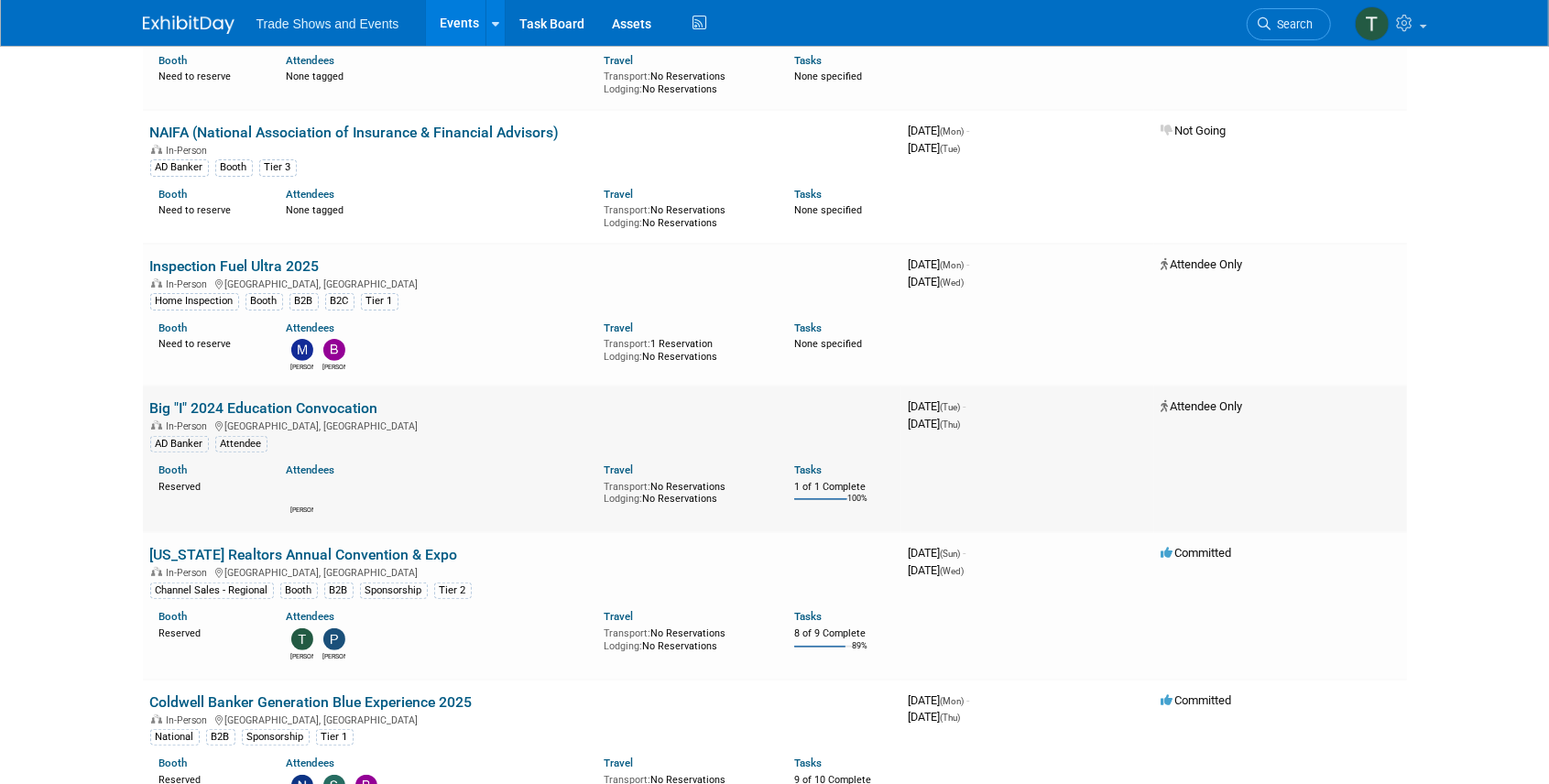
scroll to position [243, 0]
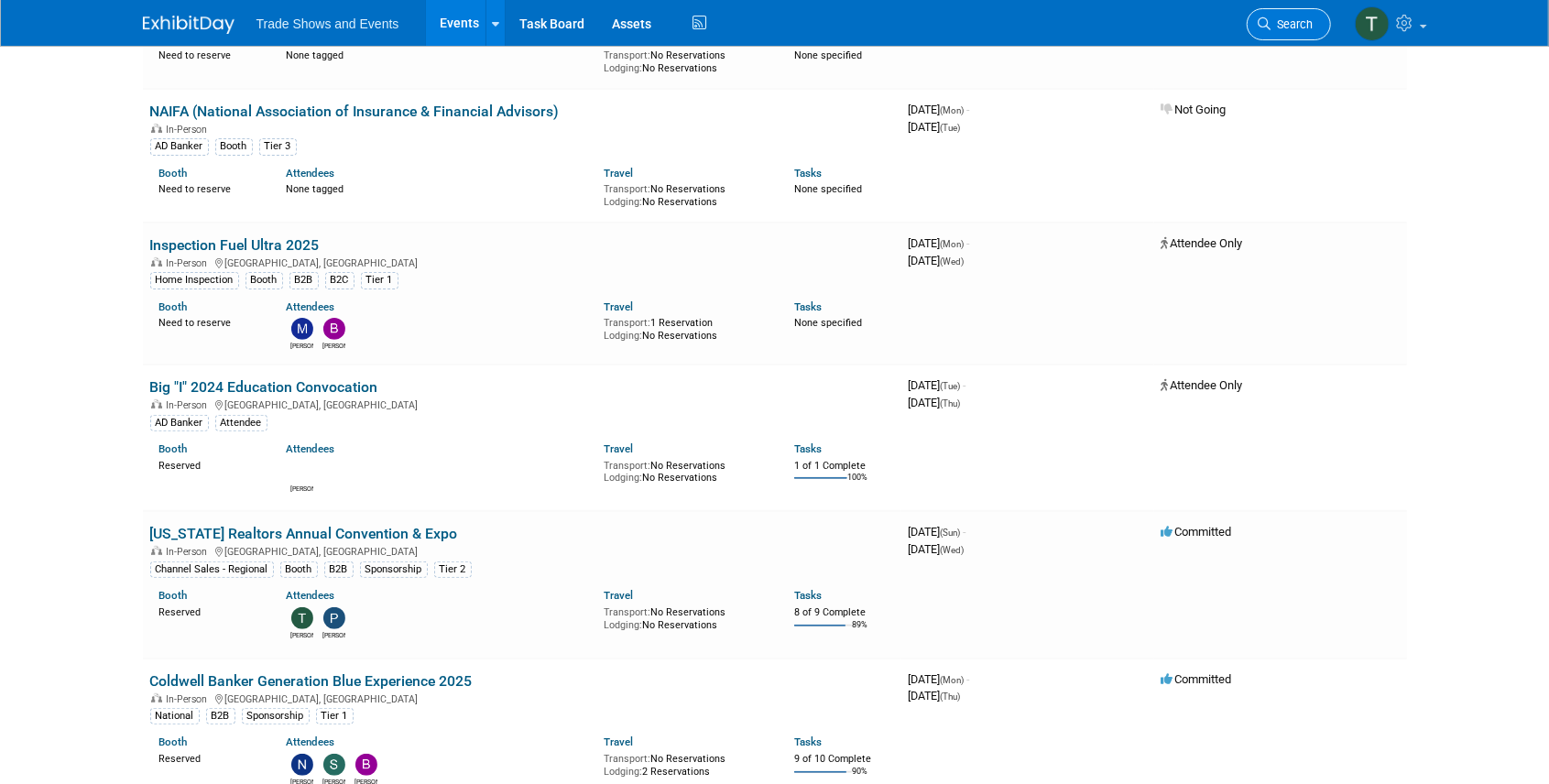
click at [1297, 27] on span "Search" at bounding box center [1292, 25] width 43 height 14
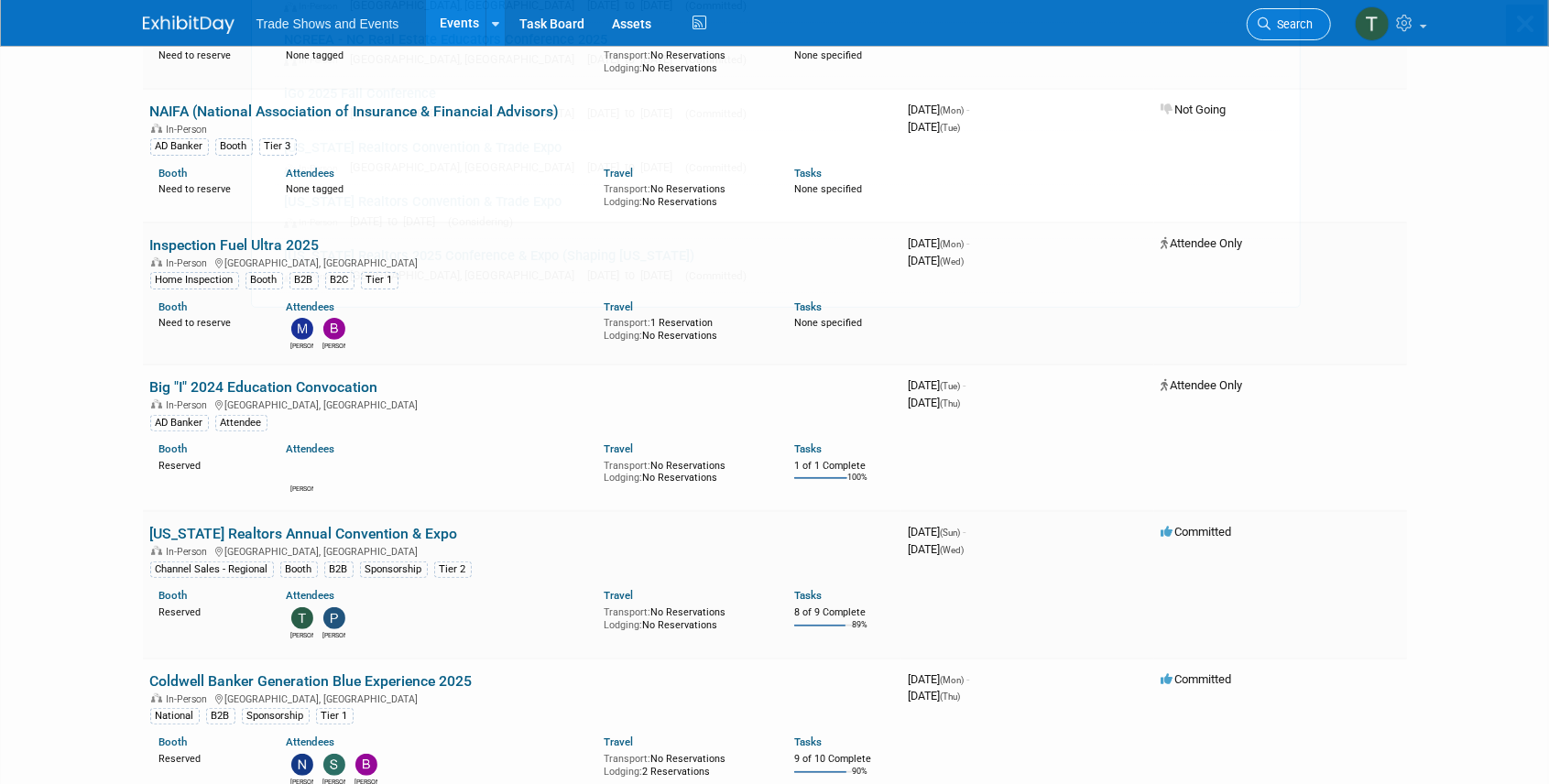
scroll to position [0, 0]
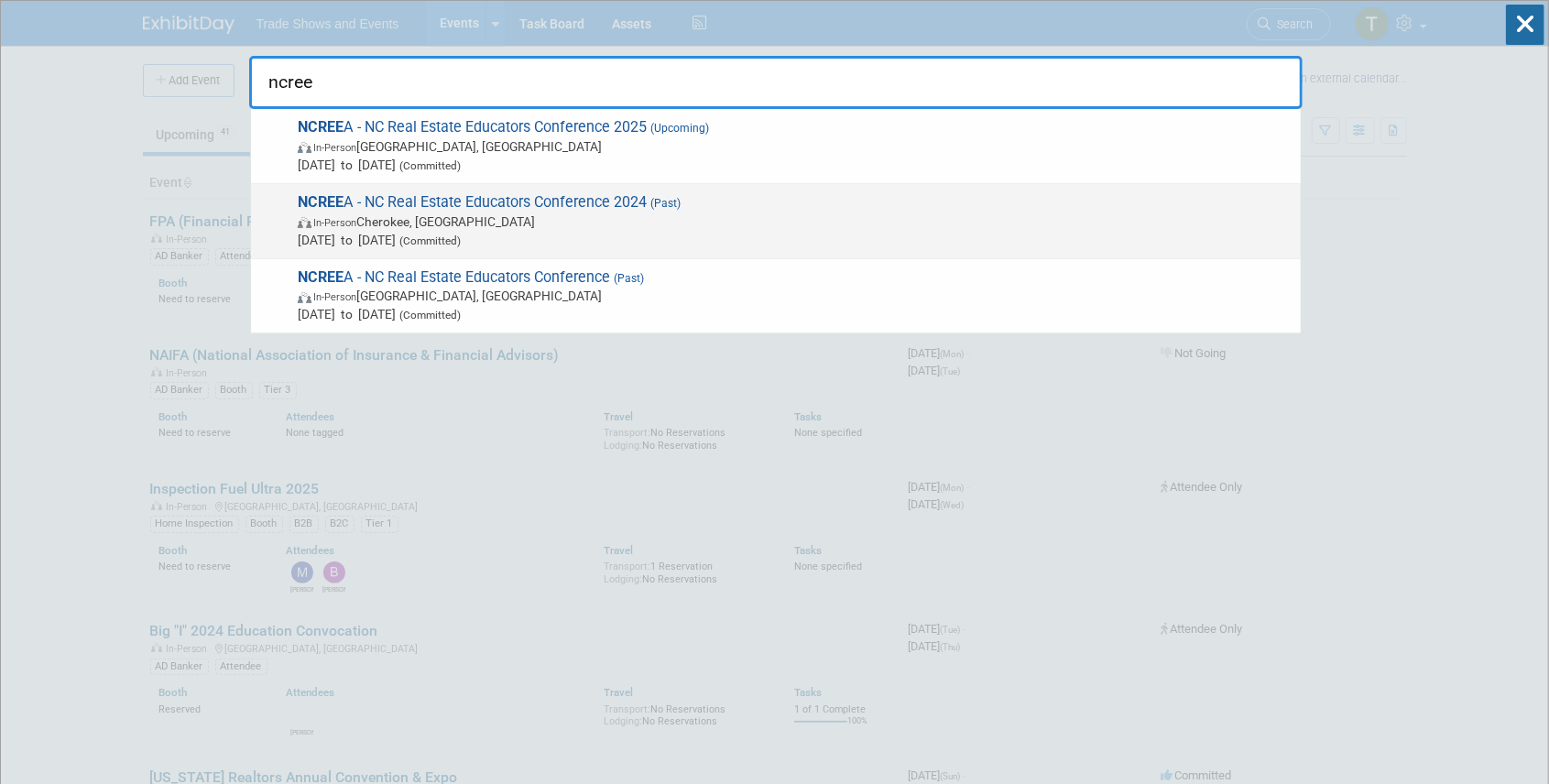
type input "ncree"
click at [631, 202] on span "NCREE A - NC Real Estate Educators Conference 2024 (Past) In-Person Cherokee, N…" at bounding box center [791, 220] width 999 height 55
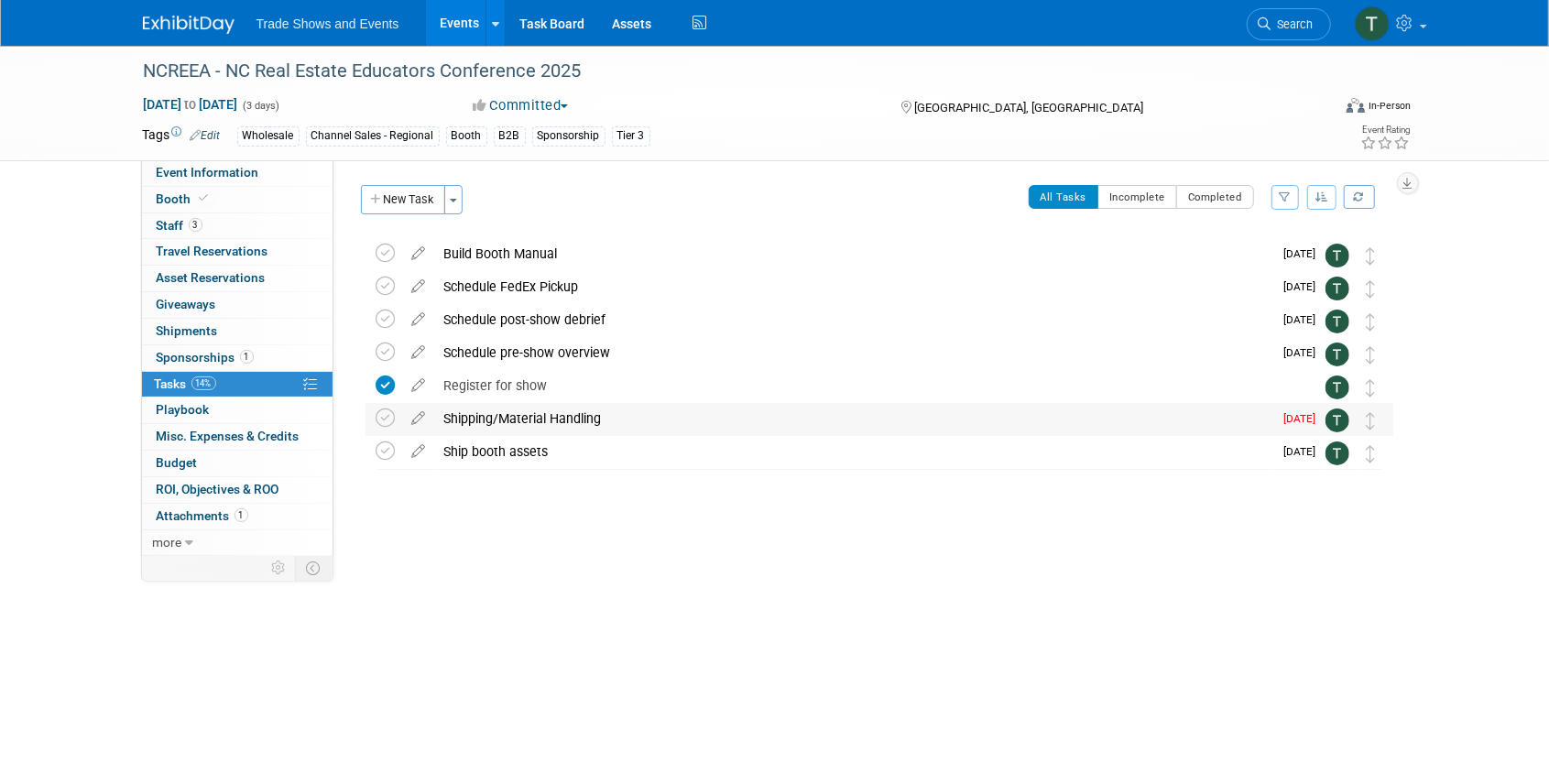
click at [501, 414] on div "Shipping/Material Handling" at bounding box center [854, 417] width 838 height 31
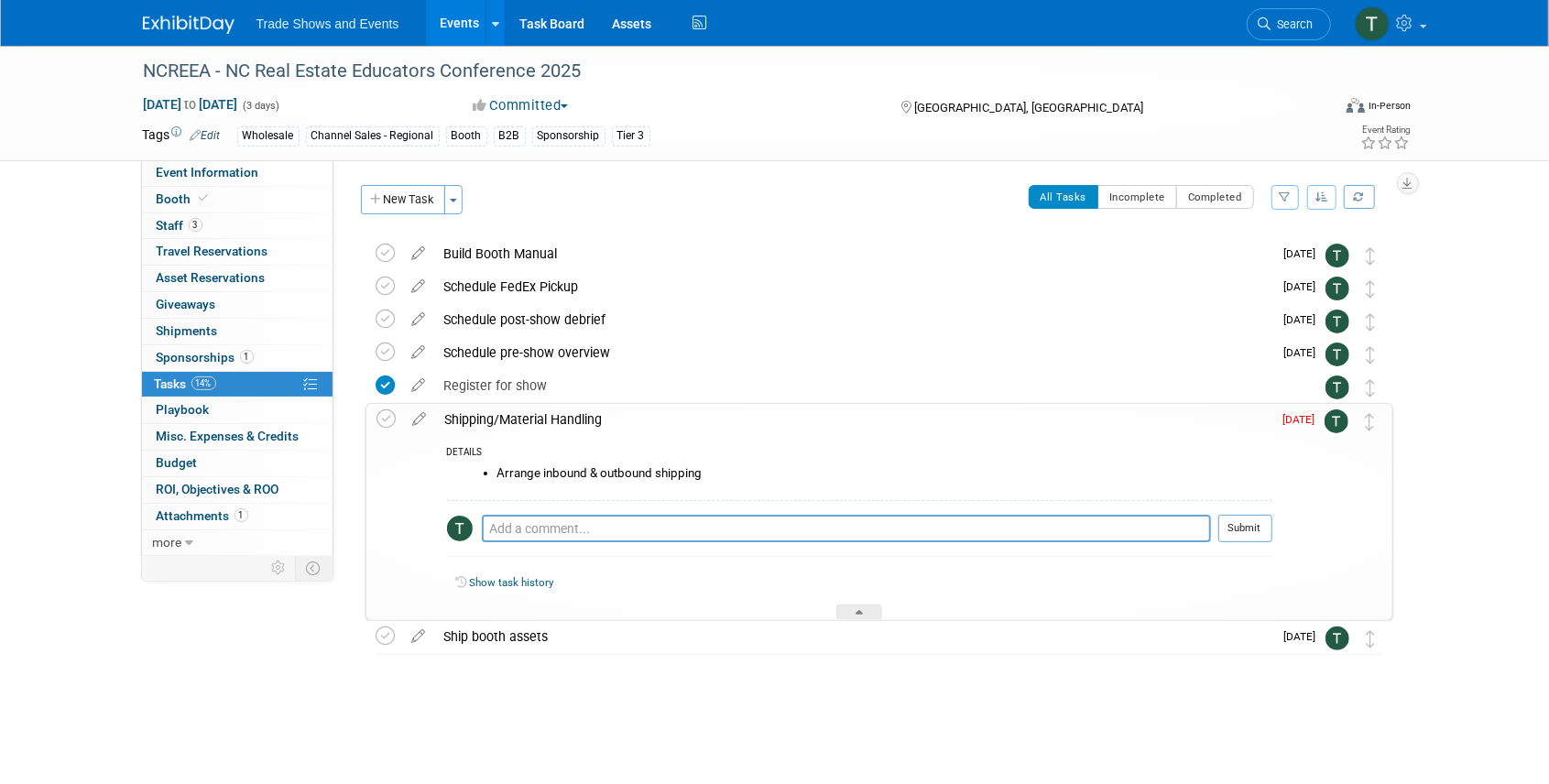
click at [500, 414] on div "Shipping/Material Handling" at bounding box center [854, 418] width 836 height 31
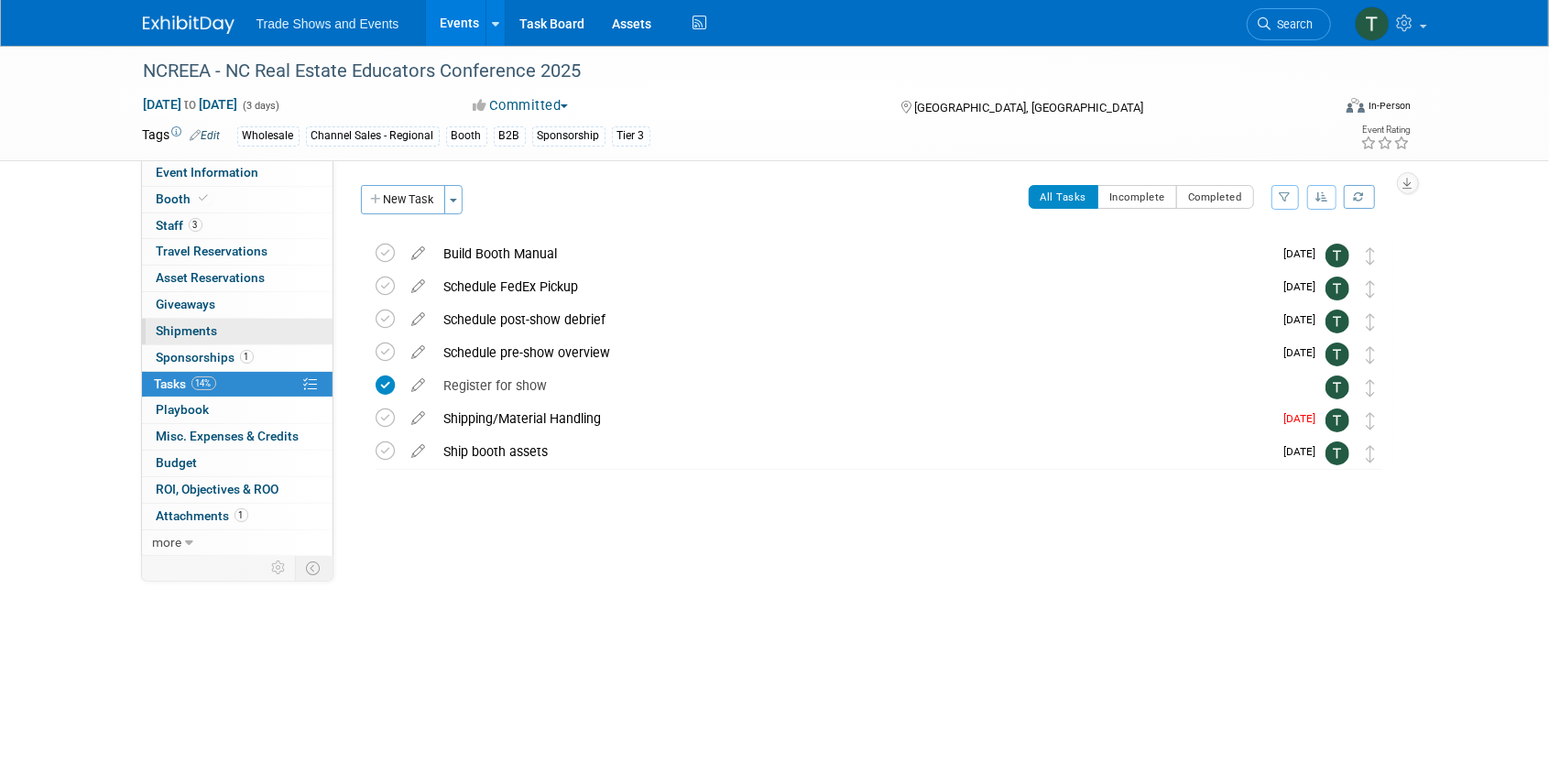
click at [194, 327] on span "Shipments 0" at bounding box center [187, 330] width 61 height 15
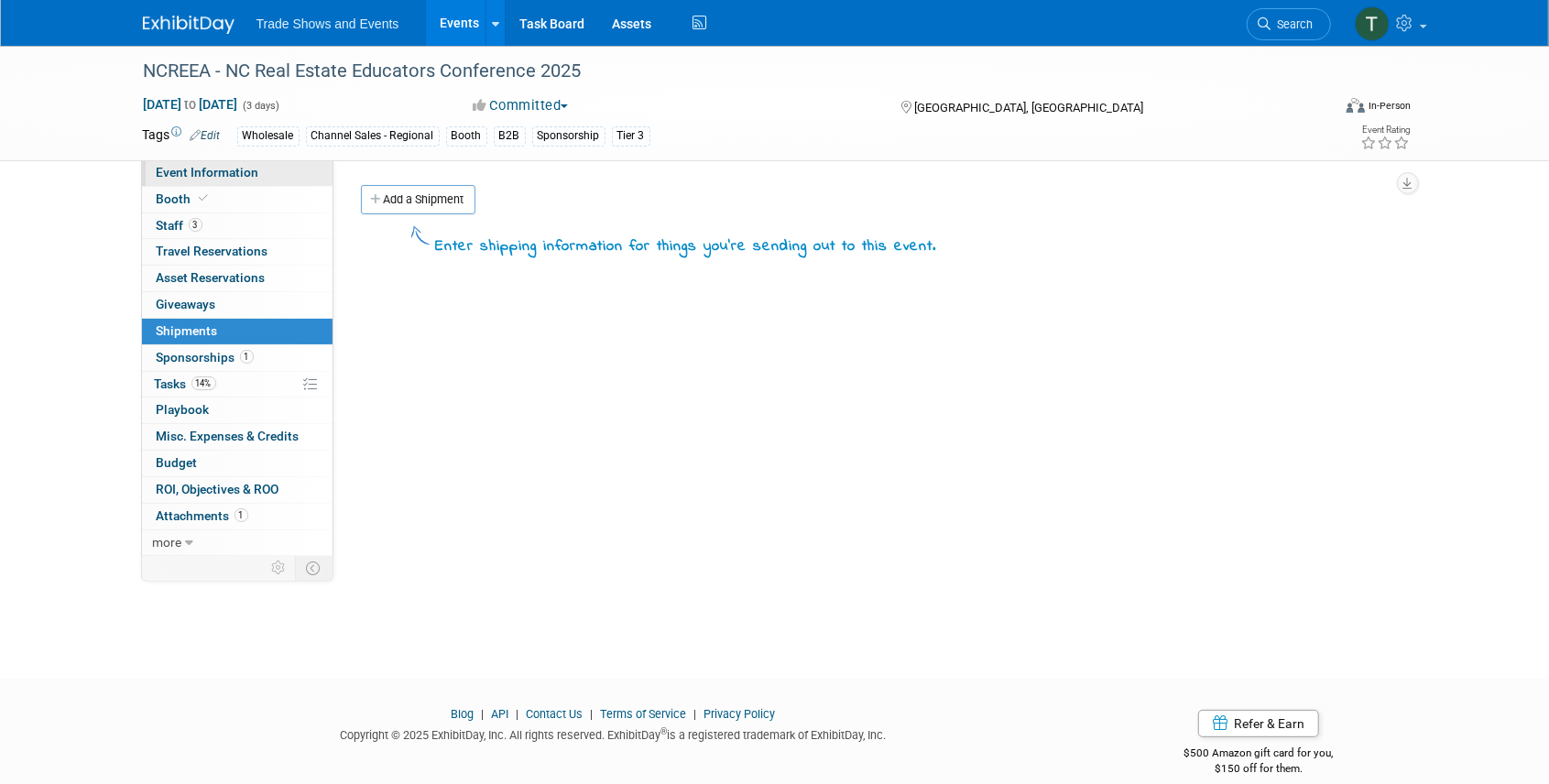
click at [215, 178] on span "Event Information" at bounding box center [208, 172] width 103 height 15
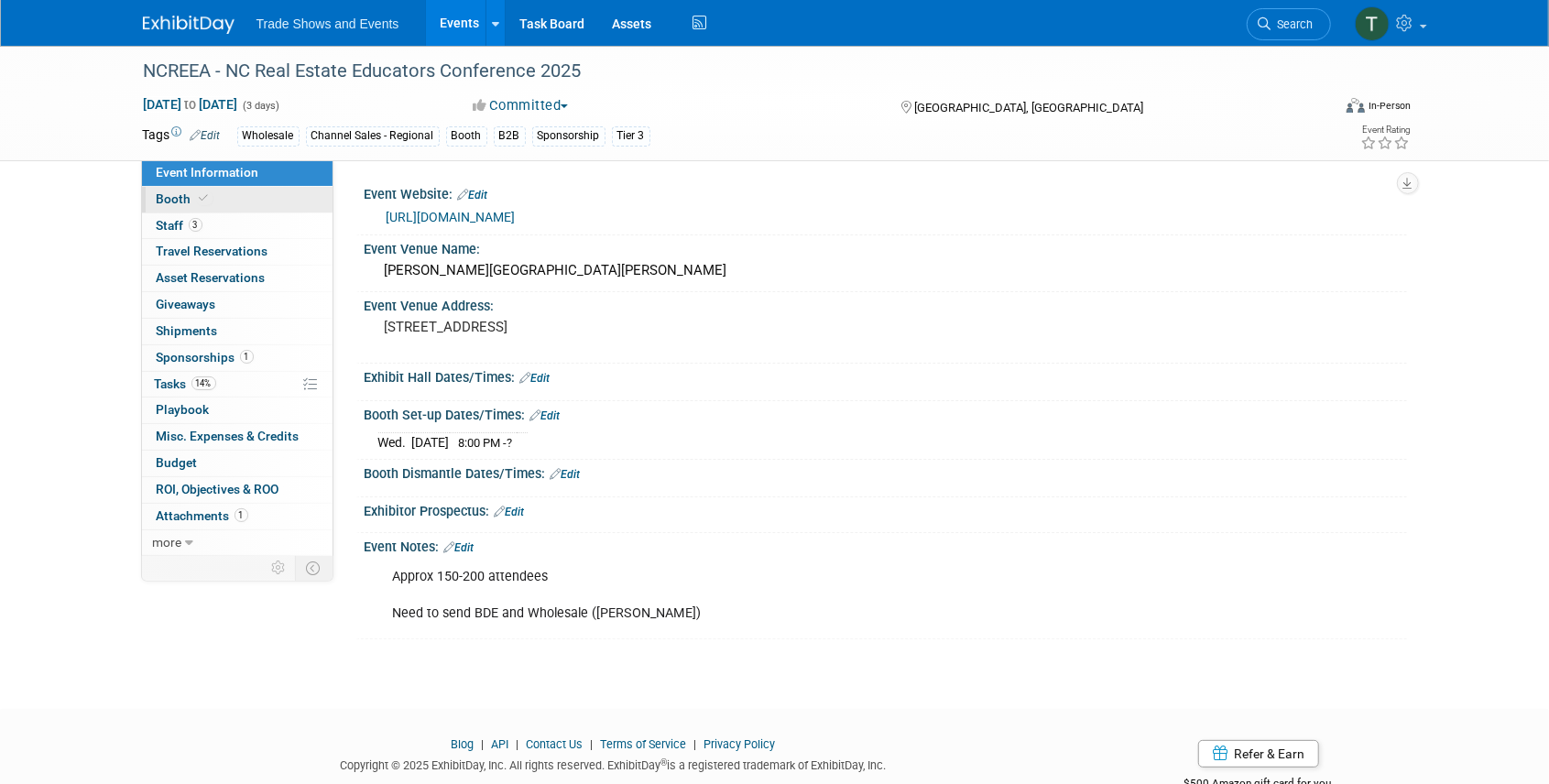
click at [200, 199] on icon at bounding box center [204, 198] width 9 height 10
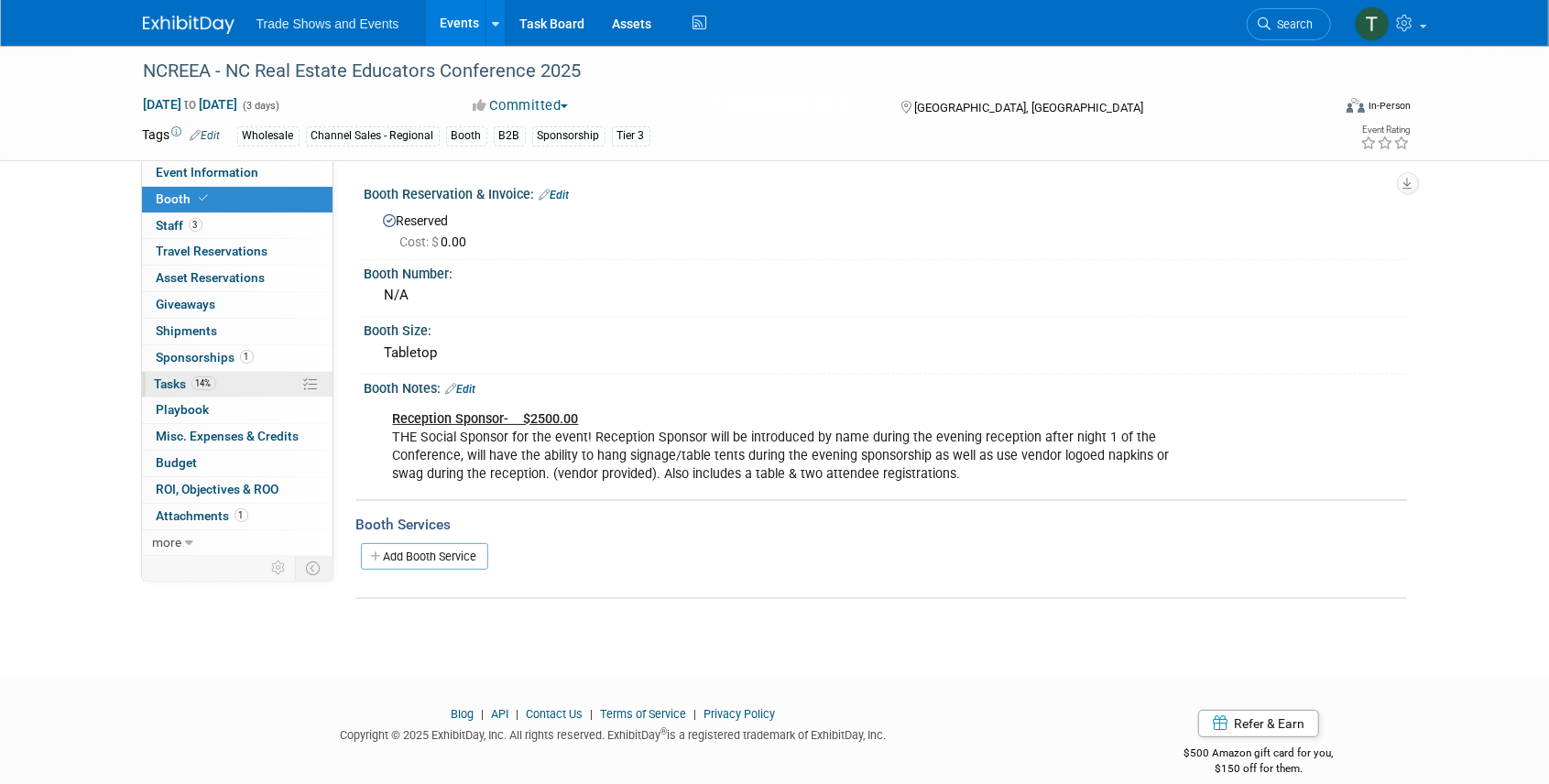
click at [178, 385] on span "Tasks 14%" at bounding box center [185, 384] width 61 height 15
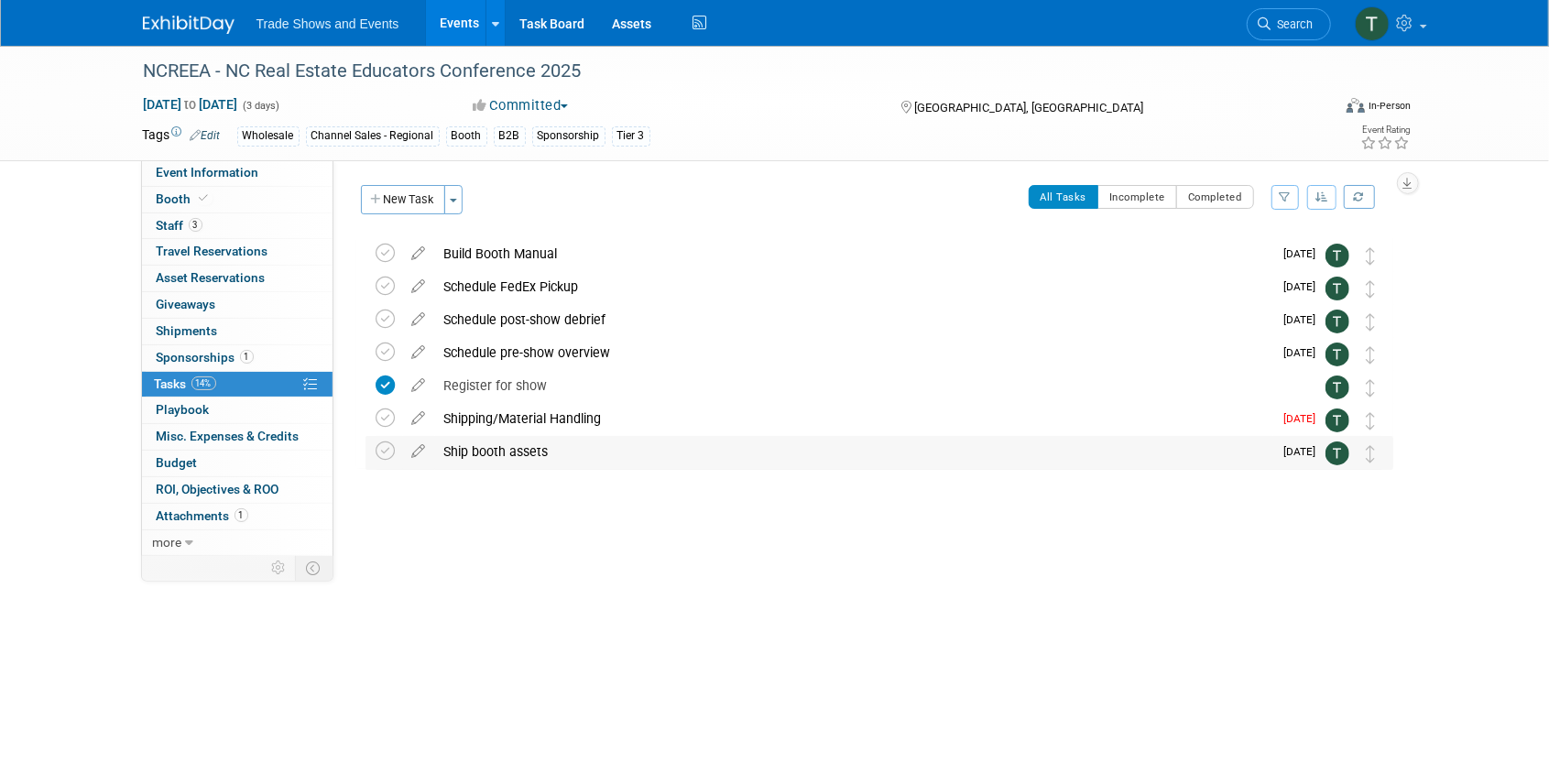
click at [473, 452] on div "Ship booth assets" at bounding box center [854, 451] width 838 height 31
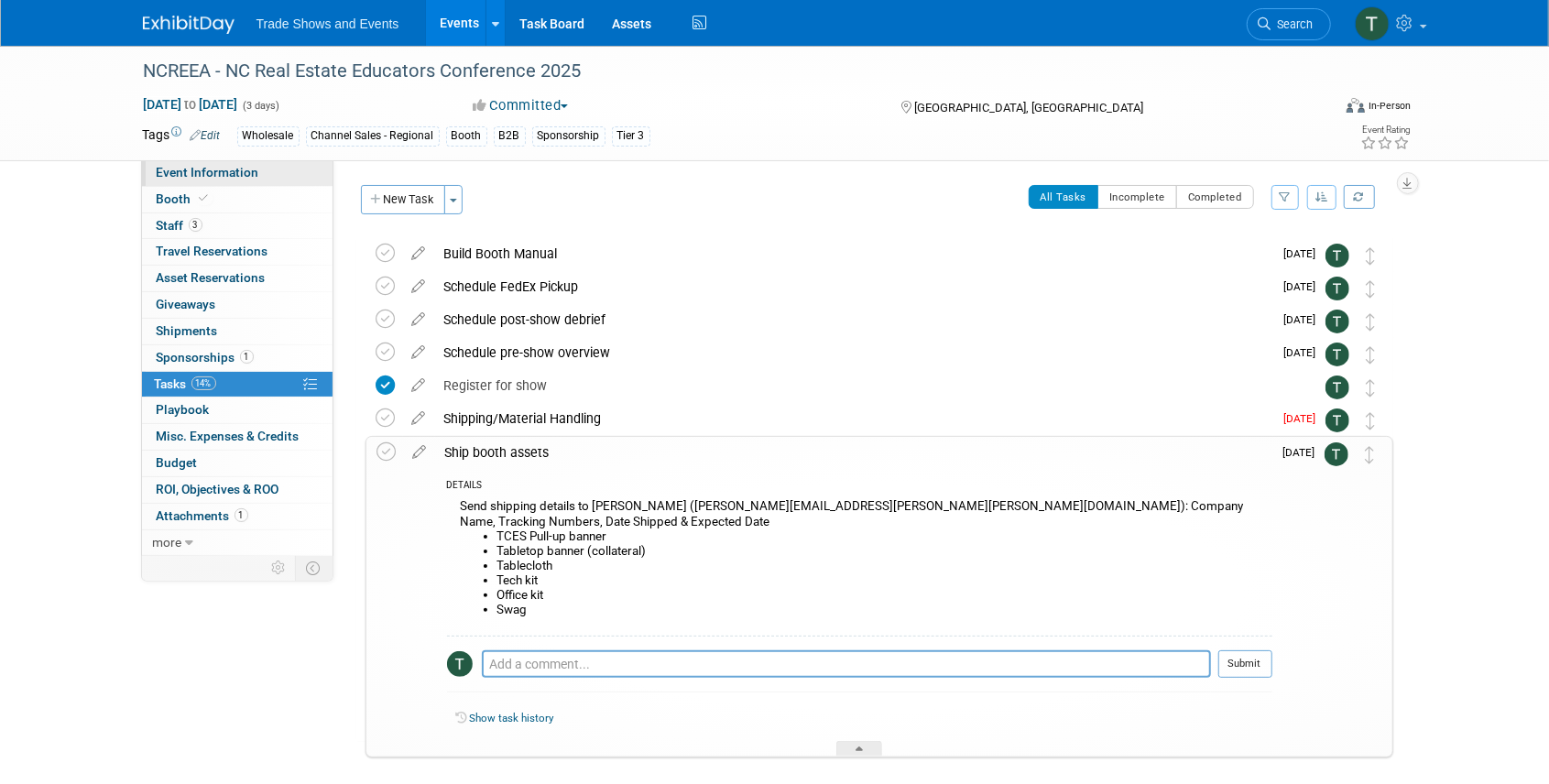
click at [195, 164] on link "Event Information" at bounding box center [237, 173] width 191 height 26
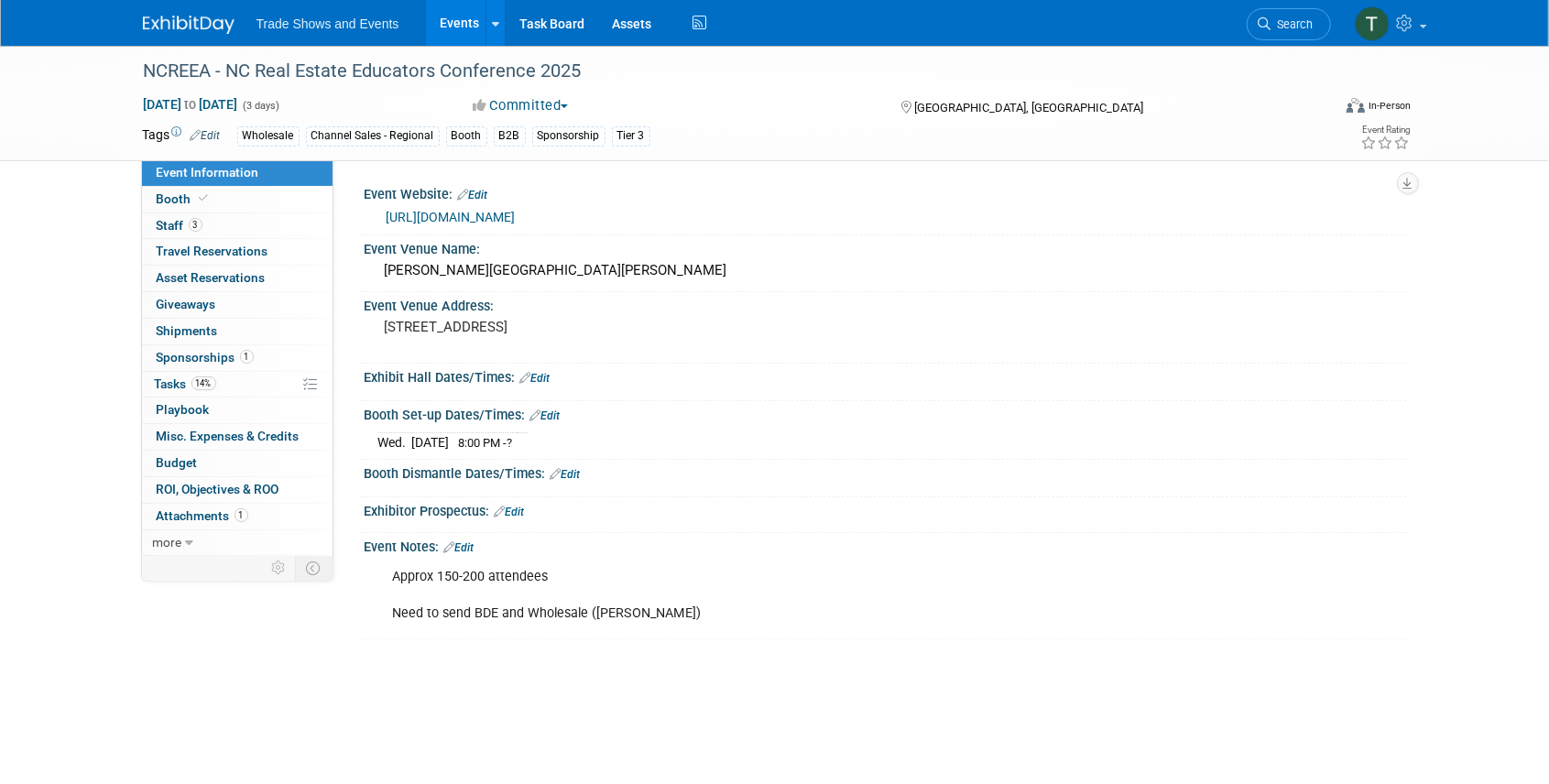
click at [439, 212] on link "https://ncreea.com/shop/" at bounding box center [451, 217] width 130 height 15
click at [185, 379] on span "Tasks 14%" at bounding box center [185, 384] width 61 height 15
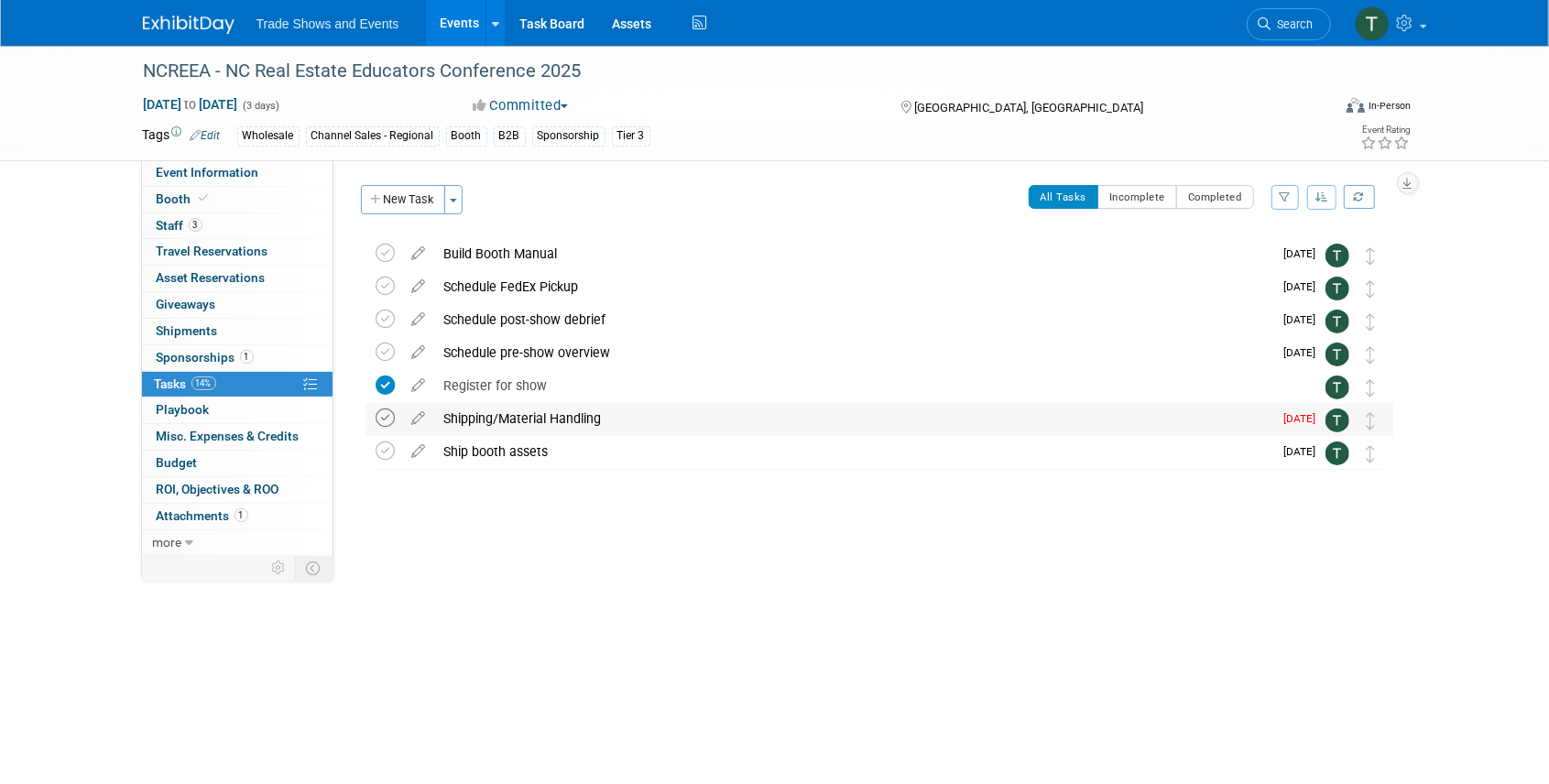
click at [392, 415] on icon at bounding box center [386, 417] width 19 height 19
click at [420, 417] on icon at bounding box center [418, 413] width 32 height 23
select select "8"
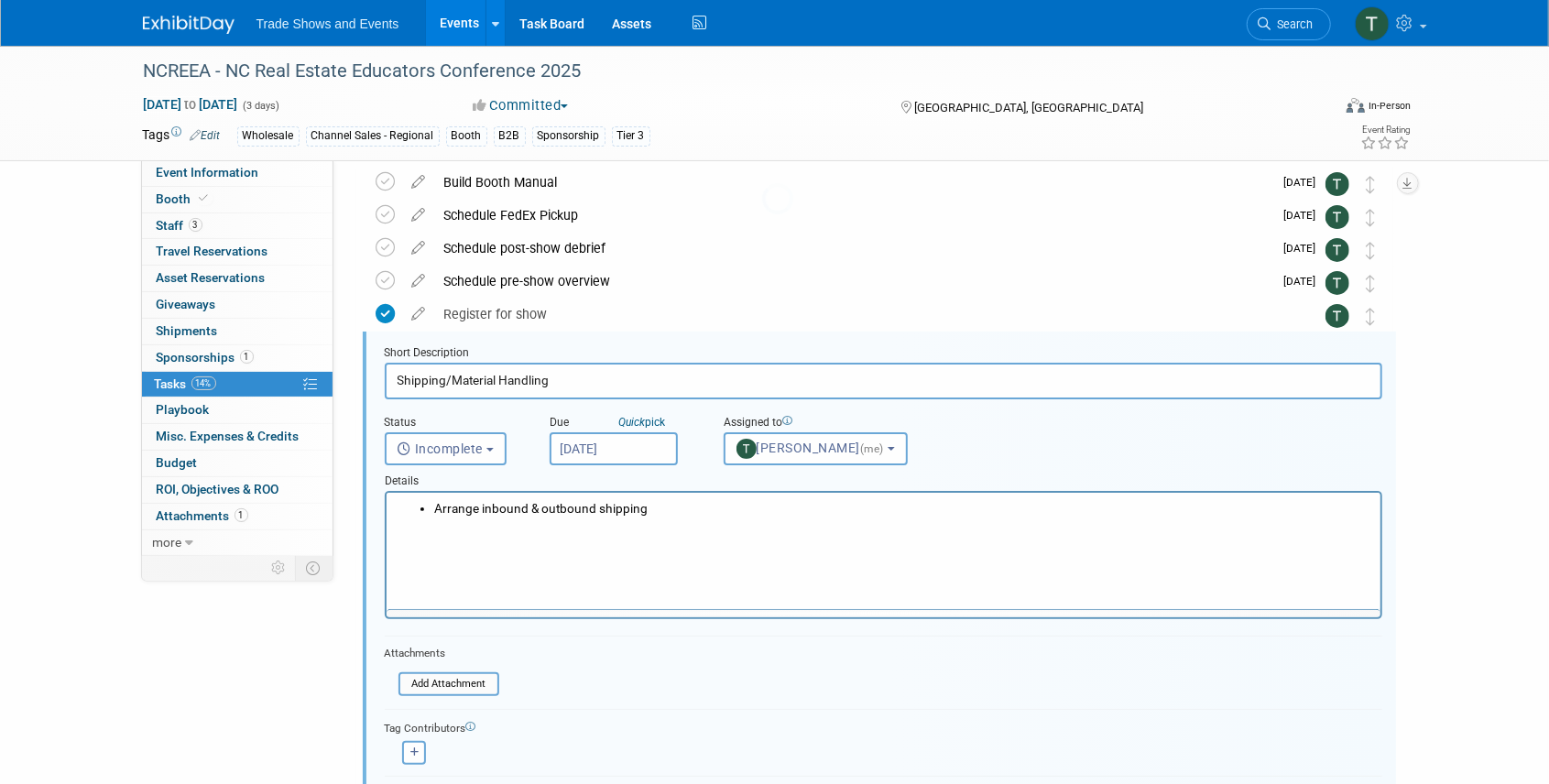
scroll to position [133, 0]
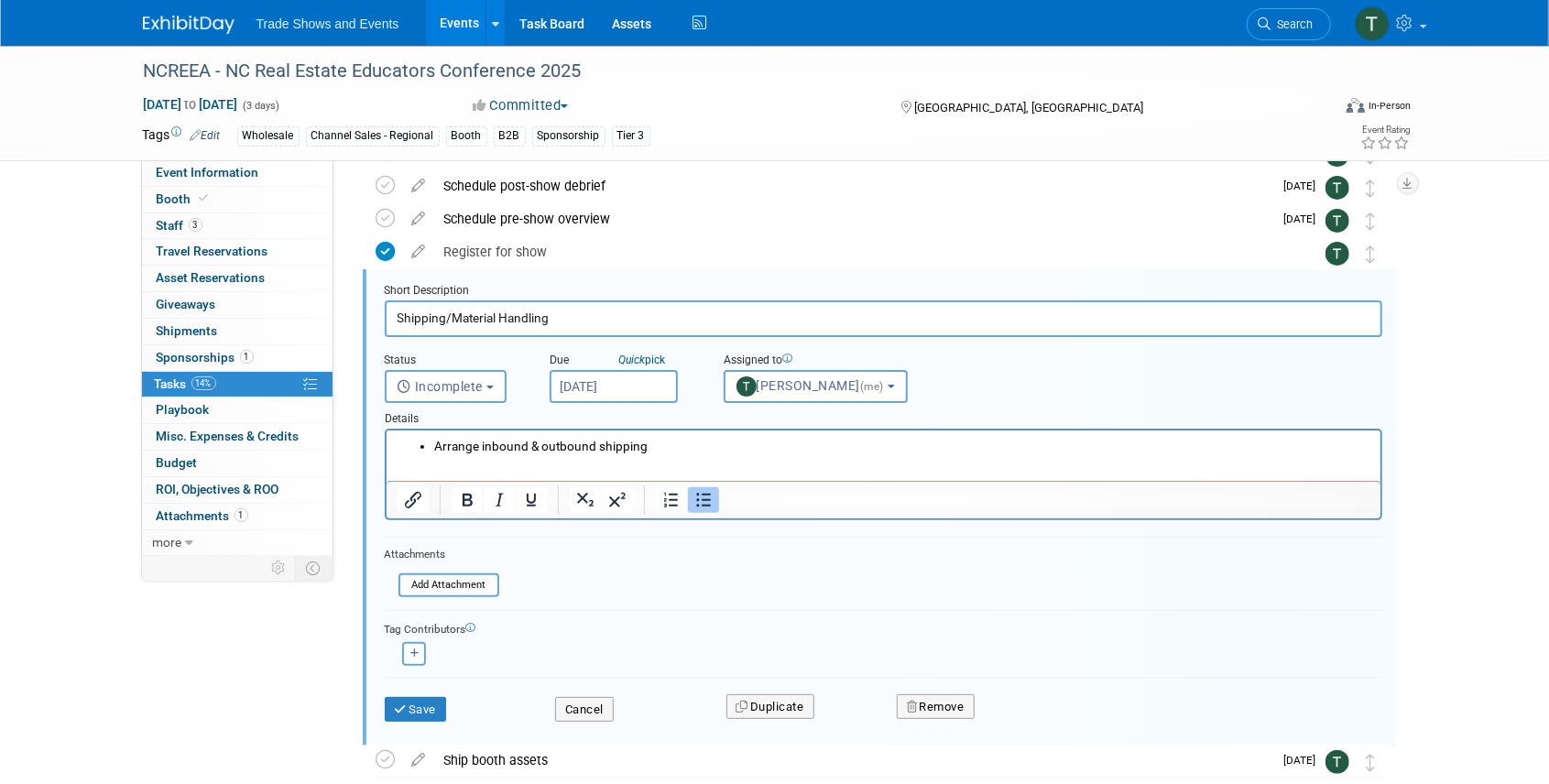
click at [621, 392] on input "Sep 5, 2025" at bounding box center [614, 386] width 129 height 33
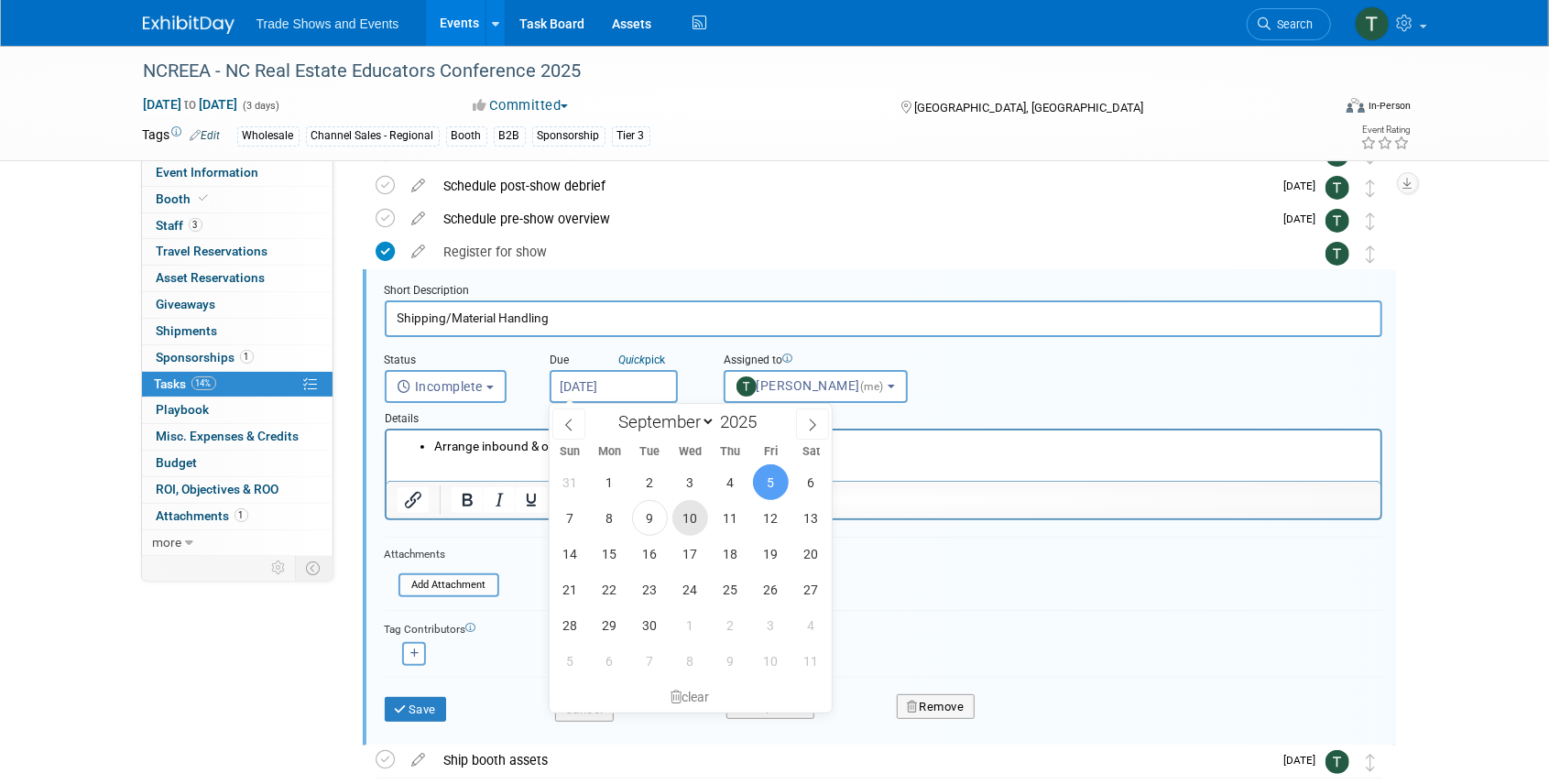
click at [685, 514] on span "10" at bounding box center [690, 518] width 36 height 36
type input "[DATE]"
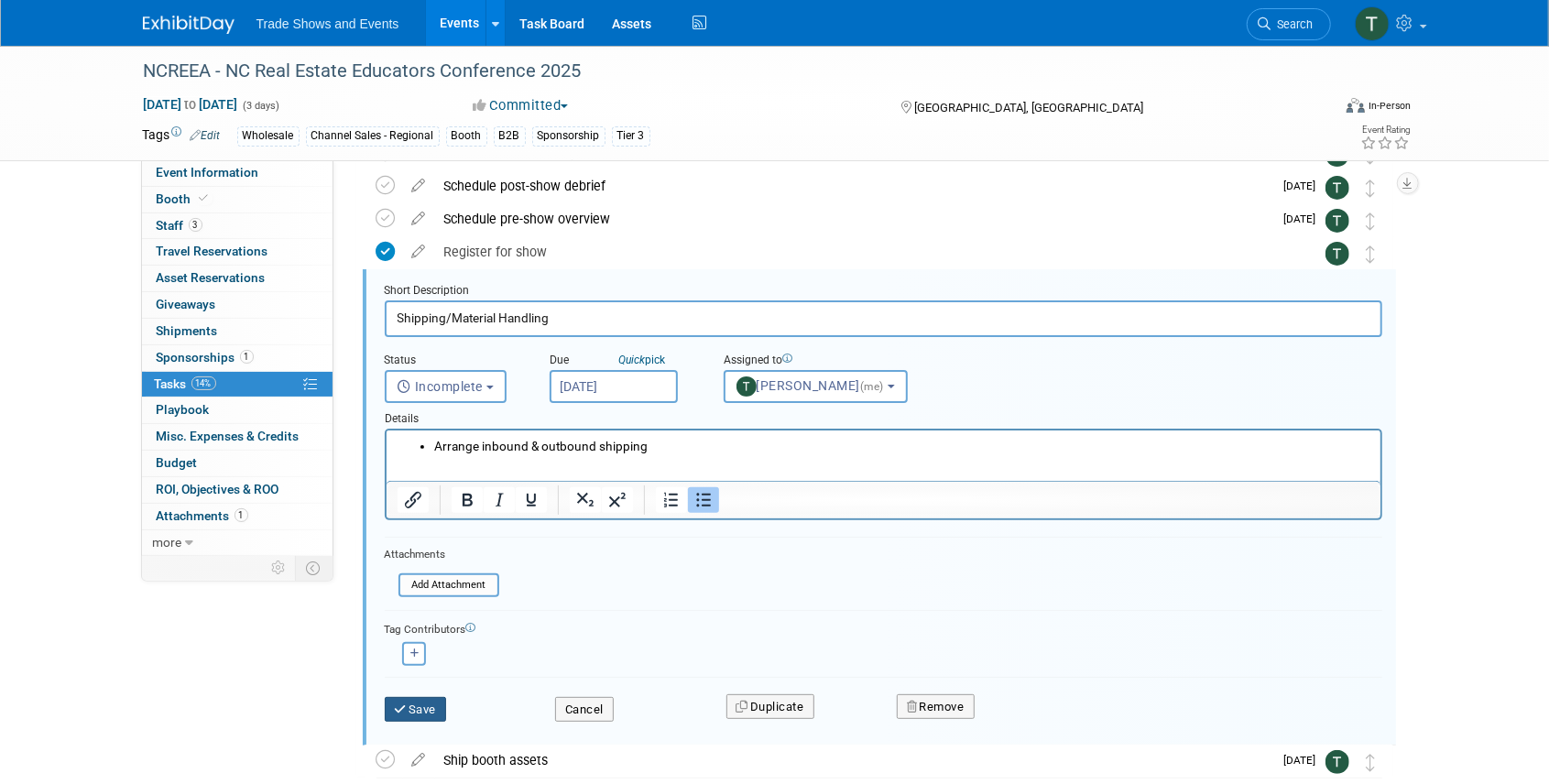
click at [426, 709] on button "Save" at bounding box center [415, 710] width 62 height 26
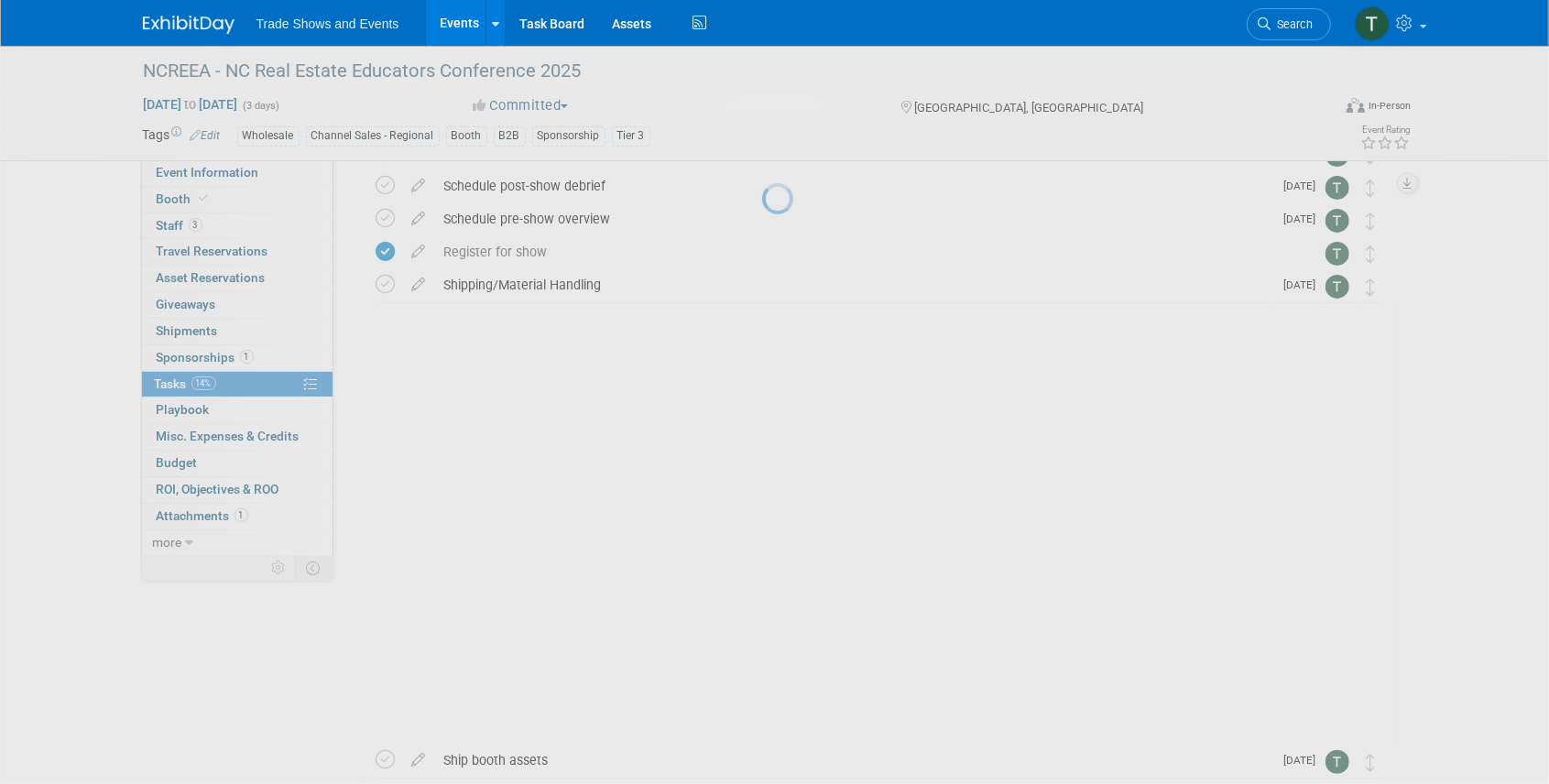
scroll to position [0, 0]
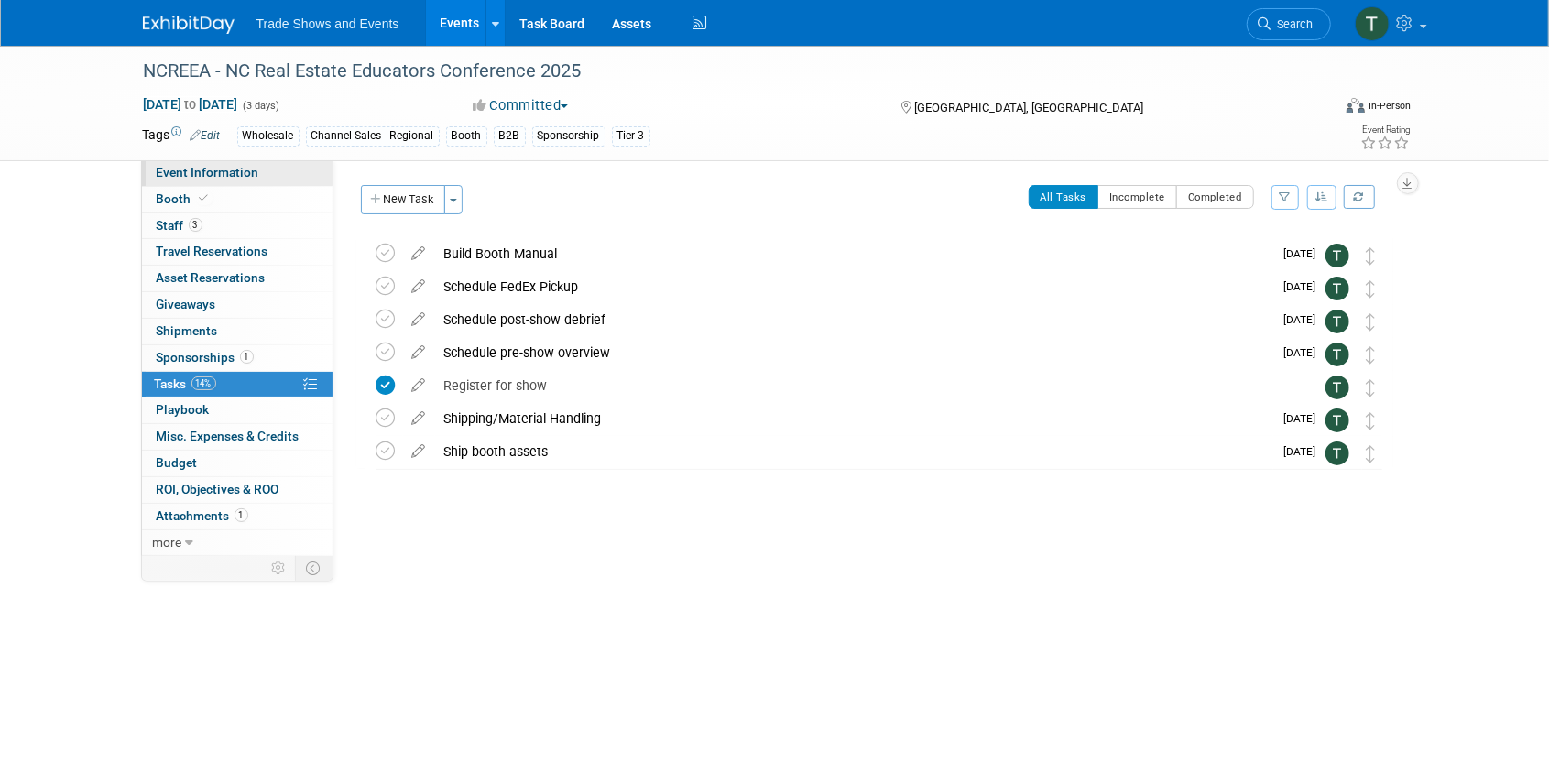
click at [207, 168] on span "Event Information" at bounding box center [208, 172] width 103 height 15
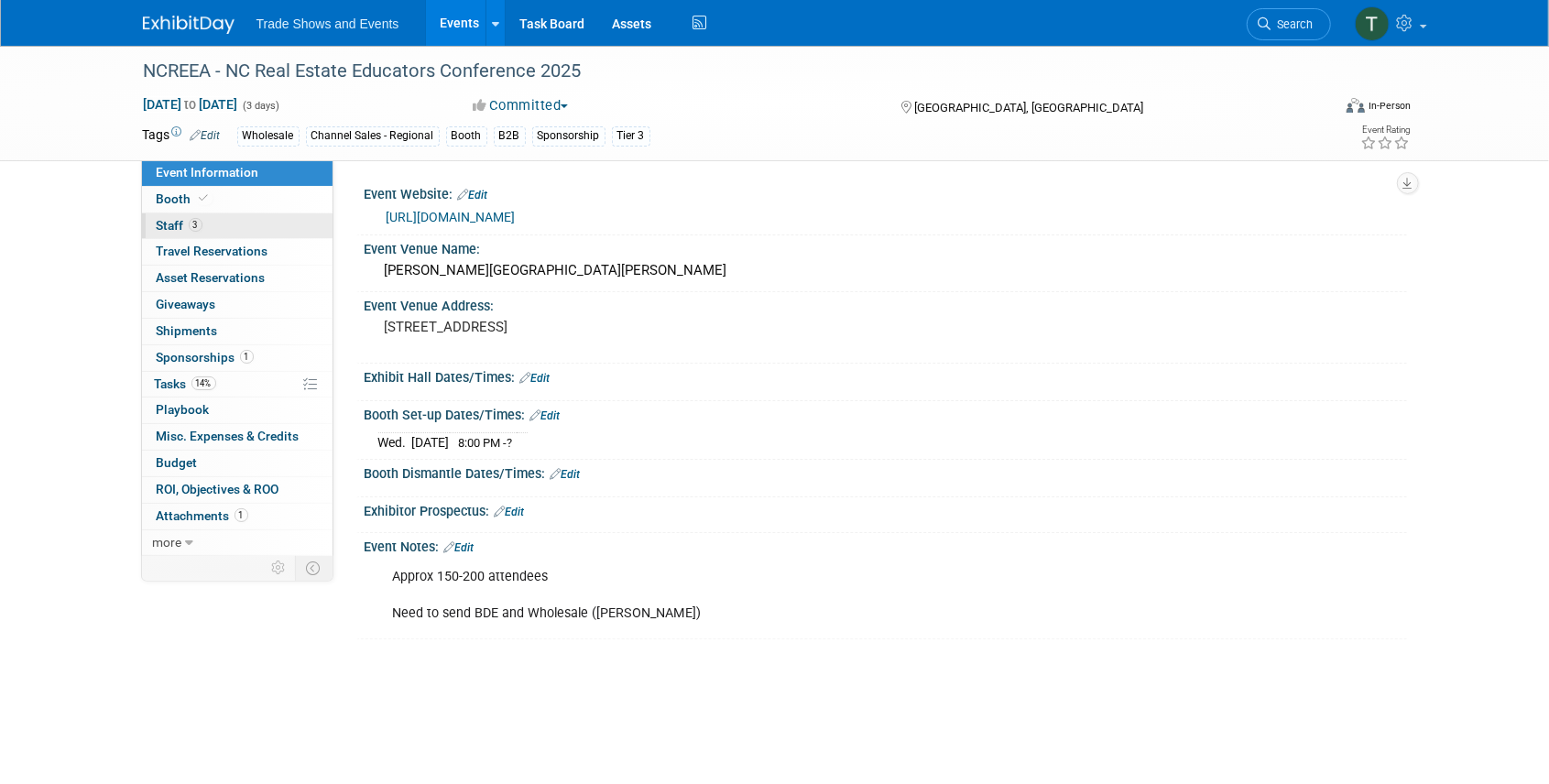
click at [183, 214] on link "3 Staff 3" at bounding box center [237, 226] width 191 height 26
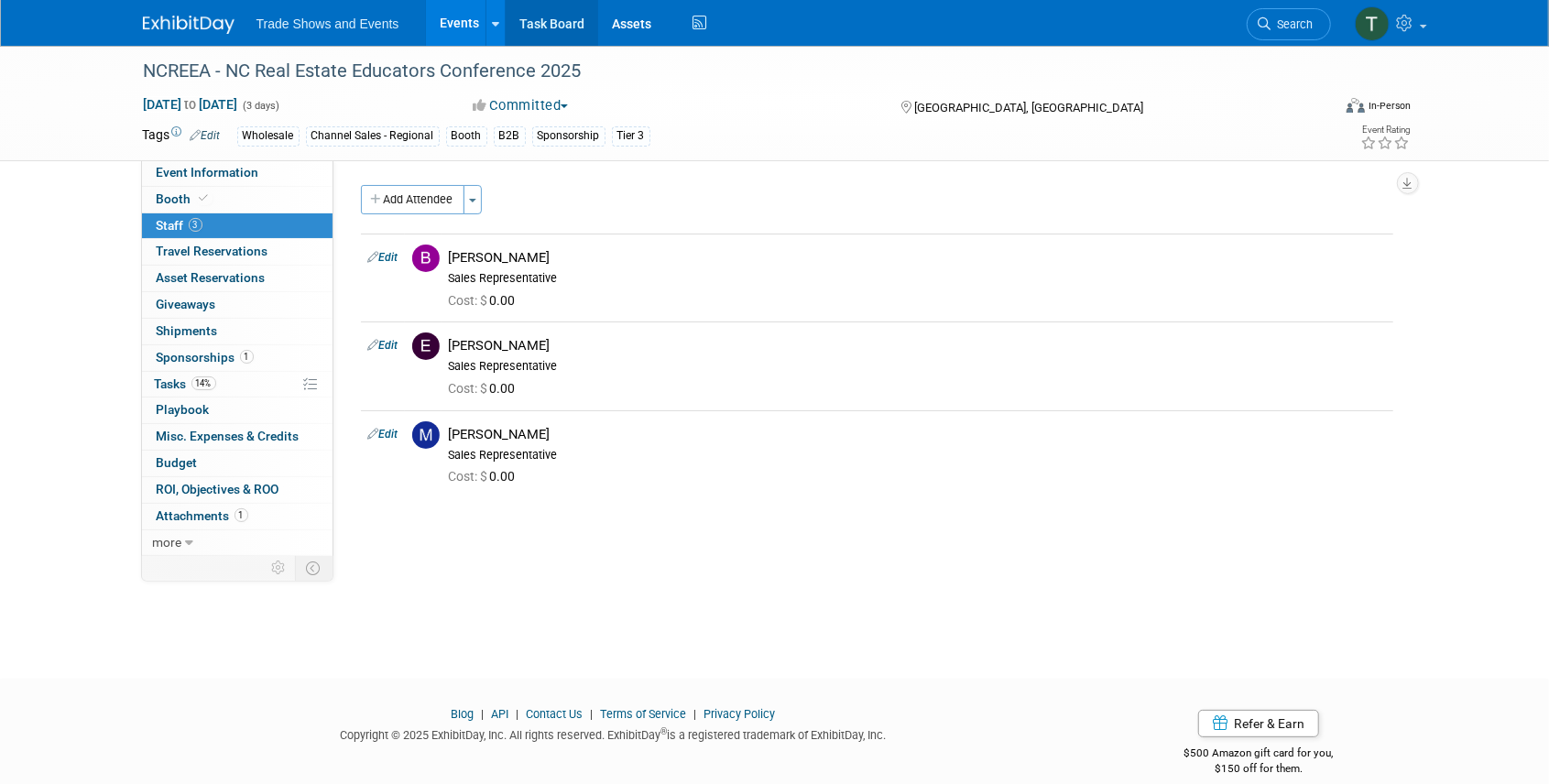
click at [551, 24] on link "Task Board" at bounding box center [552, 23] width 93 height 45
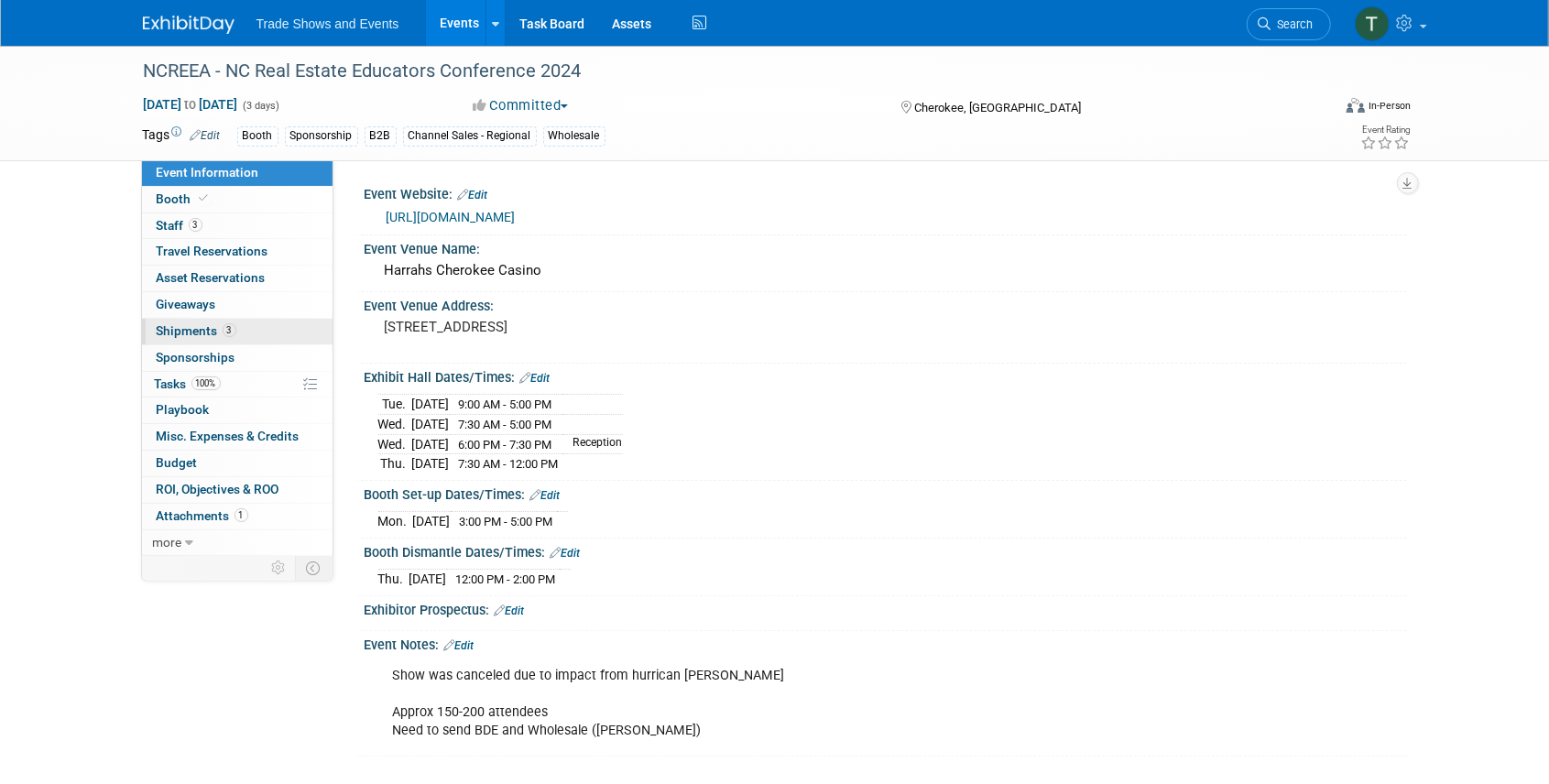
click at [180, 326] on span "Shipments 3" at bounding box center [196, 330] width 80 height 15
